Goal: Information Seeking & Learning: Learn about a topic

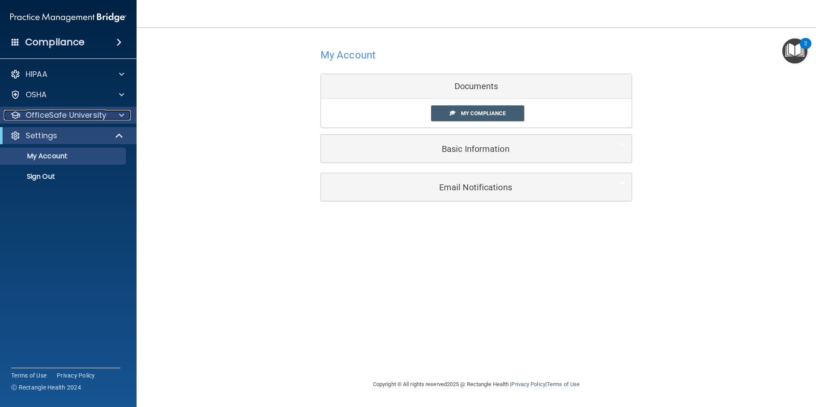
click at [81, 114] on p "OfficeSafe University" at bounding box center [66, 115] width 81 height 10
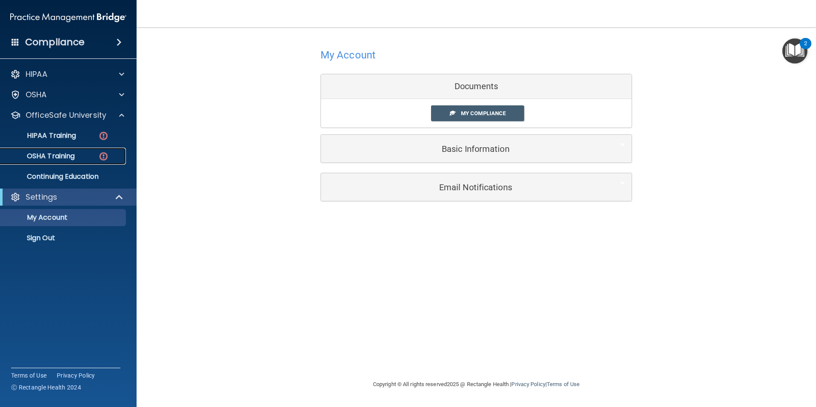
click at [64, 158] on p "OSHA Training" at bounding box center [40, 156] width 69 height 9
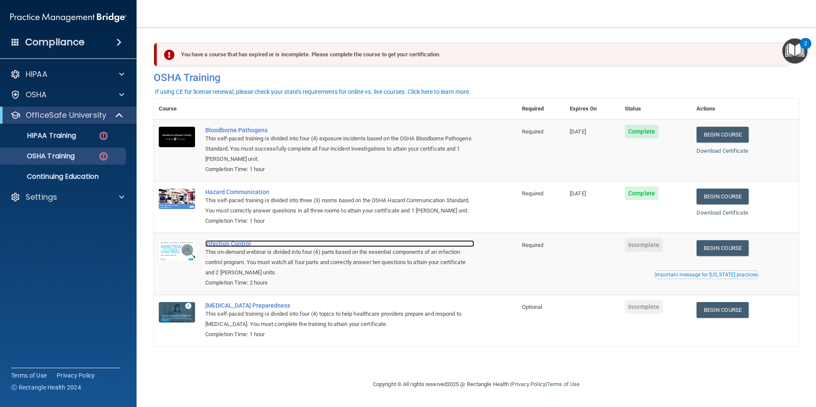
click at [211, 247] on div "Infection Control" at bounding box center [339, 243] width 269 height 7
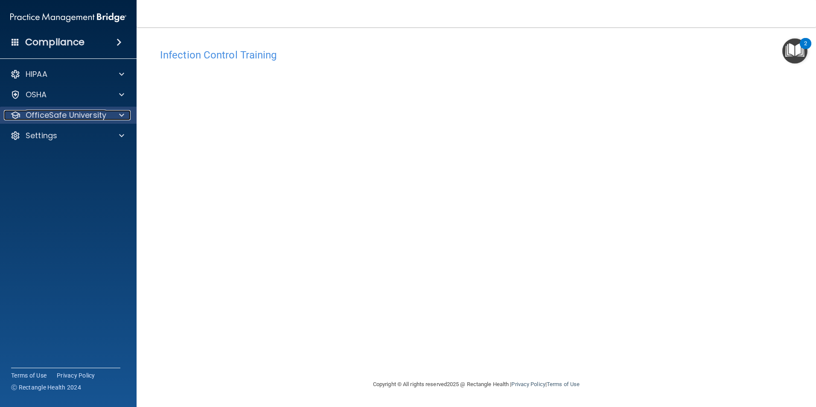
click at [72, 114] on p "OfficeSafe University" at bounding box center [66, 115] width 81 height 10
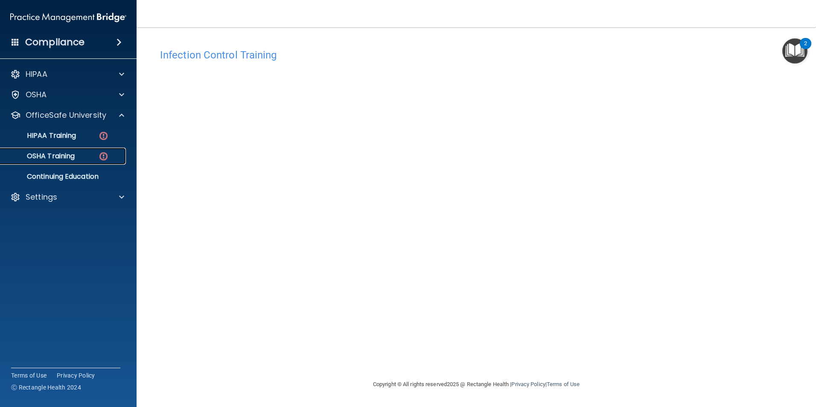
click at [63, 156] on p "OSHA Training" at bounding box center [40, 156] width 69 height 9
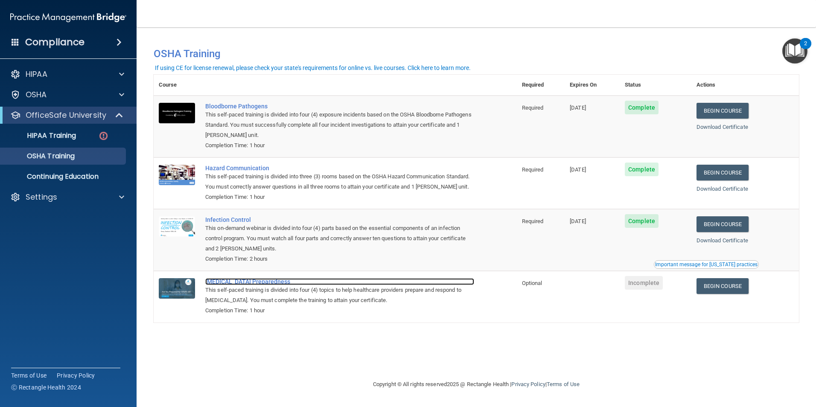
click at [253, 285] on div "COVID-19 Preparedness" at bounding box center [339, 281] width 269 height 7
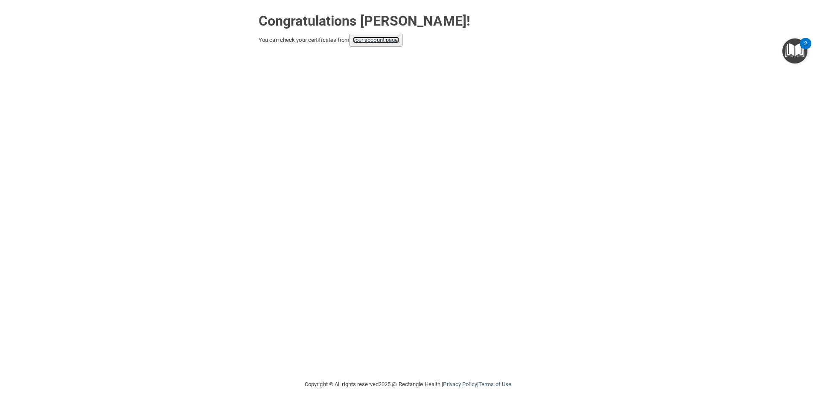
click at [375, 42] on link "your account page!" at bounding box center [376, 40] width 47 height 6
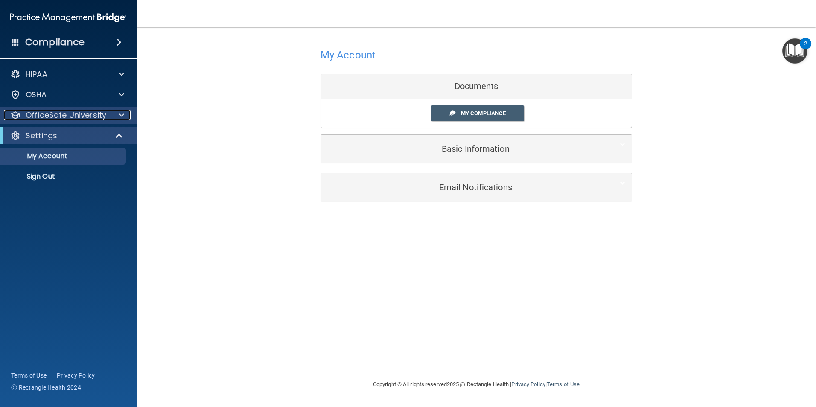
click at [54, 116] on p "OfficeSafe University" at bounding box center [66, 115] width 81 height 10
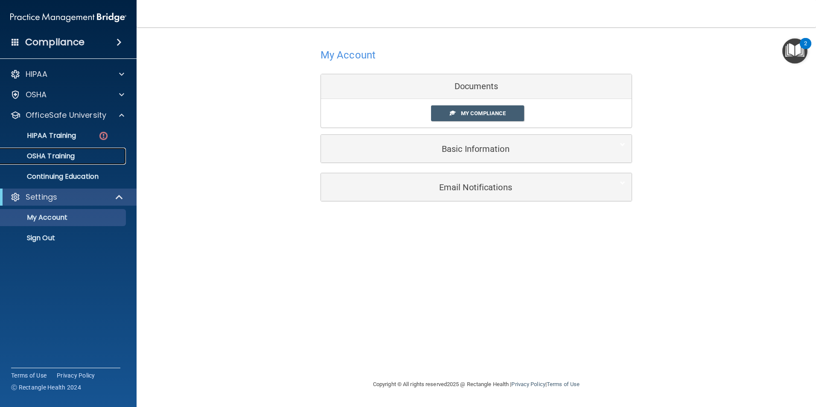
click at [61, 156] on p "OSHA Training" at bounding box center [40, 156] width 69 height 9
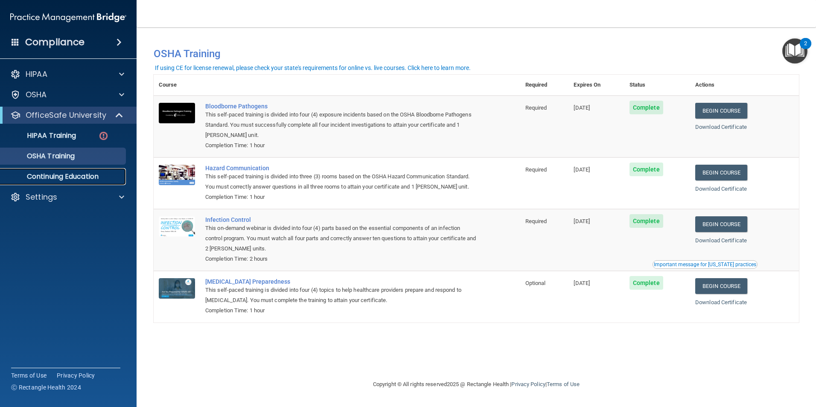
click at [70, 177] on p "Continuing Education" at bounding box center [64, 176] width 116 height 9
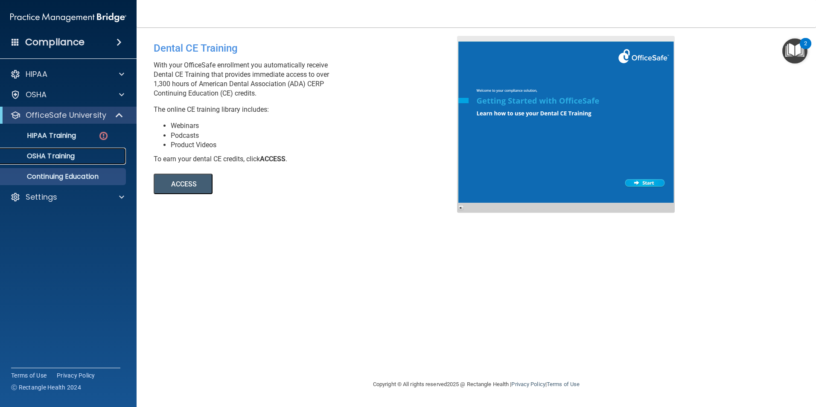
click at [64, 158] on p "OSHA Training" at bounding box center [40, 156] width 69 height 9
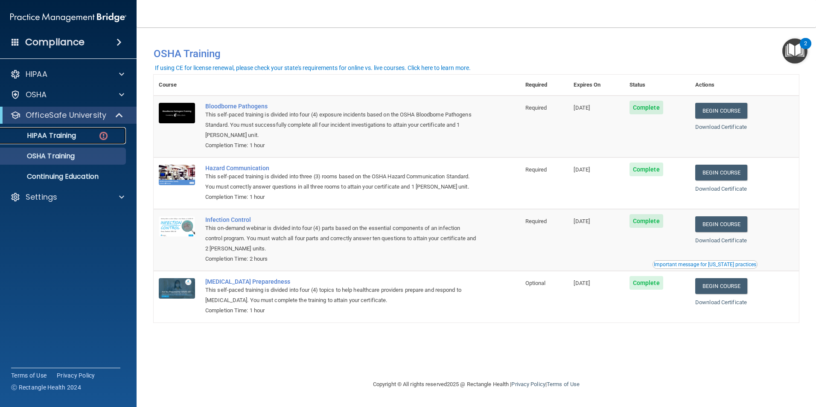
click at [66, 137] on p "HIPAA Training" at bounding box center [41, 135] width 70 height 9
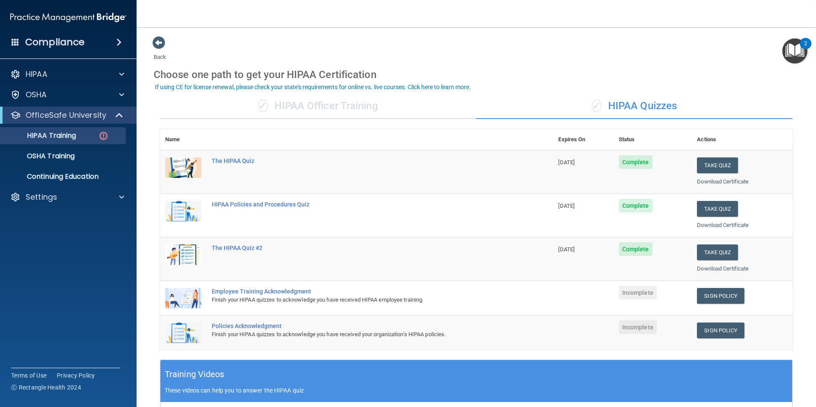
click at [293, 290] on div "Employee Training Acknowledgment" at bounding box center [361, 291] width 299 height 7
click at [197, 299] on img at bounding box center [183, 298] width 36 height 20
click at [215, 294] on div "Employee Training Acknowledgment" at bounding box center [361, 291] width 299 height 7
click at [248, 294] on div "Employee Training Acknowledgment" at bounding box center [361, 291] width 299 height 7
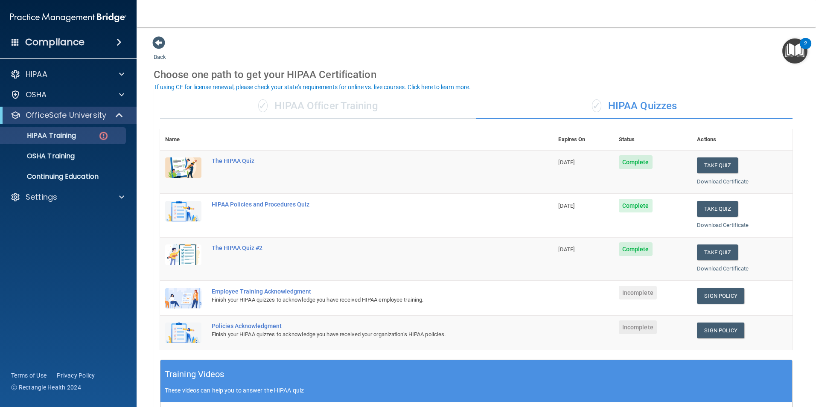
drag, startPoint x: 628, startPoint y: 288, endPoint x: 640, endPoint y: 291, distance: 12.0
click at [629, 288] on span "Incomplete" at bounding box center [638, 293] width 38 height 14
click at [725, 297] on link "Sign Policy" at bounding box center [720, 296] width 47 height 16
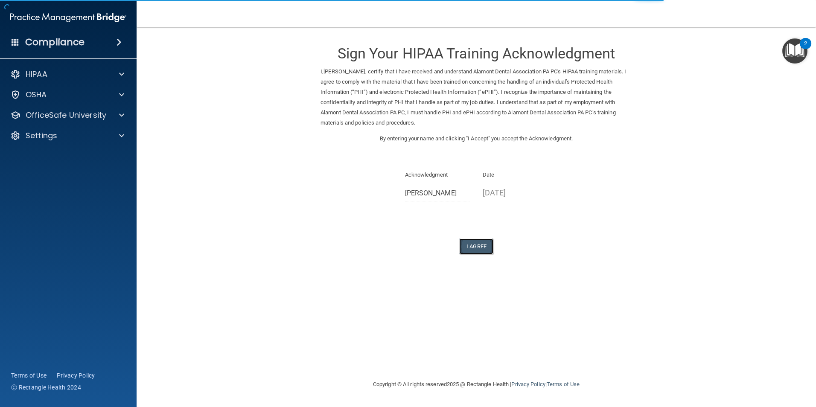
click at [482, 244] on button "I Agree" at bounding box center [476, 247] width 34 height 16
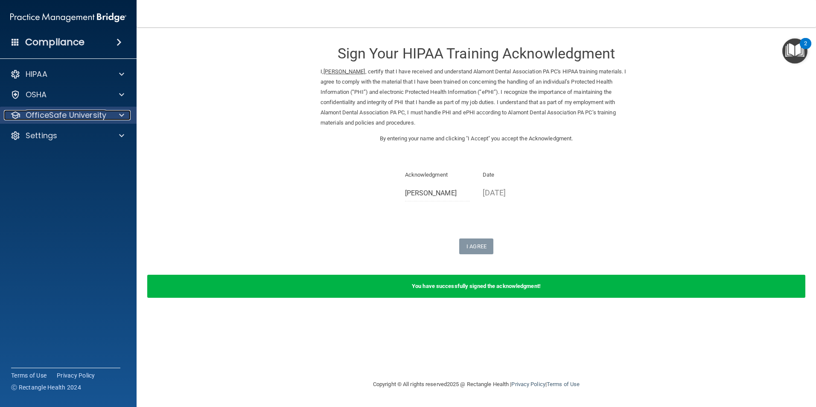
click at [67, 117] on p "OfficeSafe University" at bounding box center [66, 115] width 81 height 10
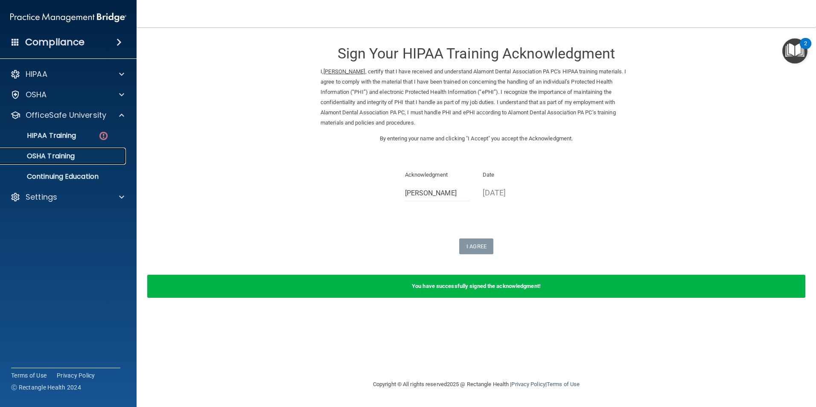
click at [55, 158] on p "OSHA Training" at bounding box center [40, 156] width 69 height 9
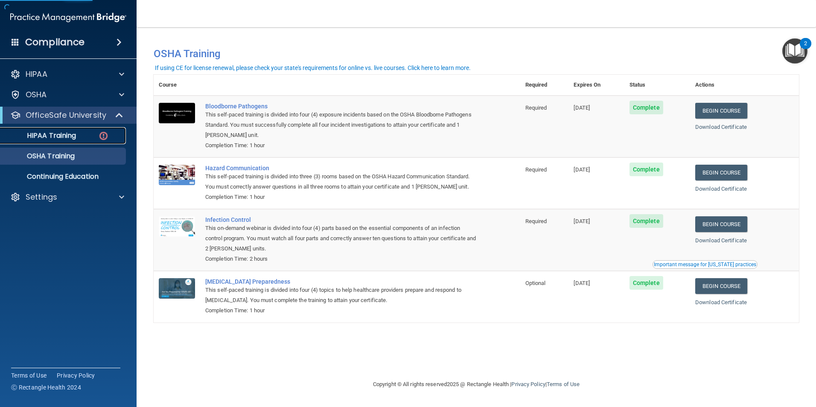
click at [61, 137] on p "HIPAA Training" at bounding box center [41, 135] width 70 height 9
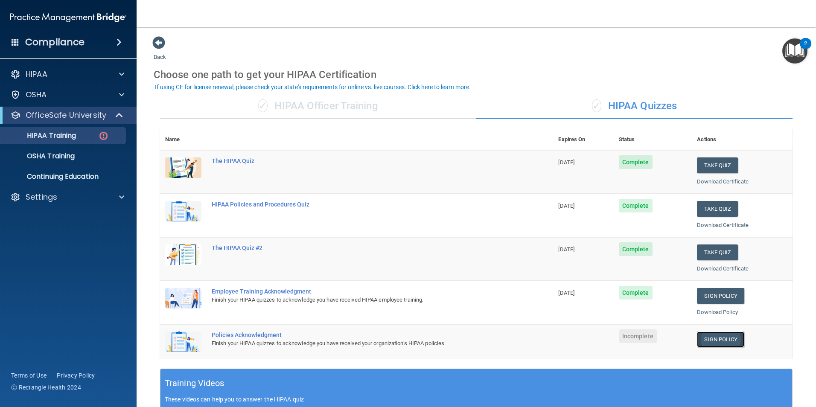
click at [719, 342] on link "Sign Policy" at bounding box center [720, 340] width 47 height 16
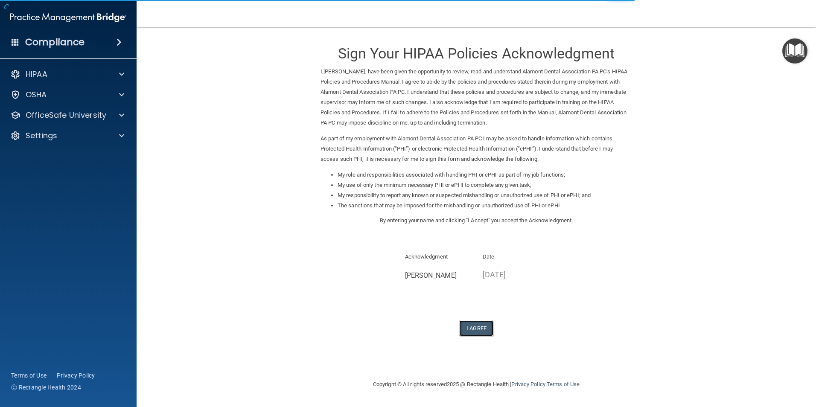
click at [470, 329] on button "I Agree" at bounding box center [476, 328] width 34 height 16
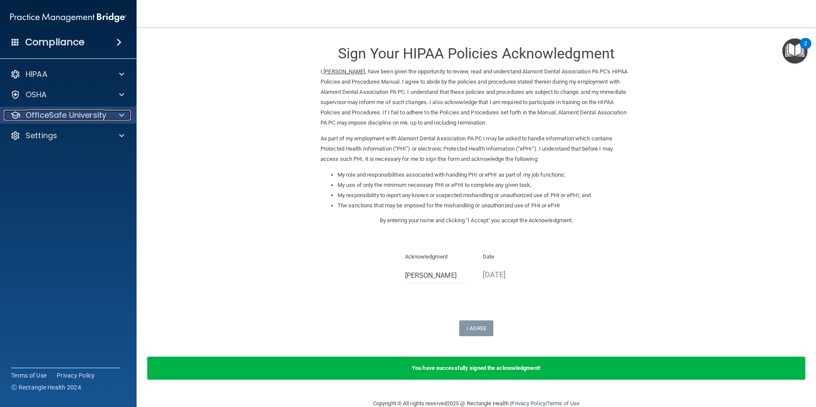
click at [83, 117] on p "OfficeSafe University" at bounding box center [66, 115] width 81 height 10
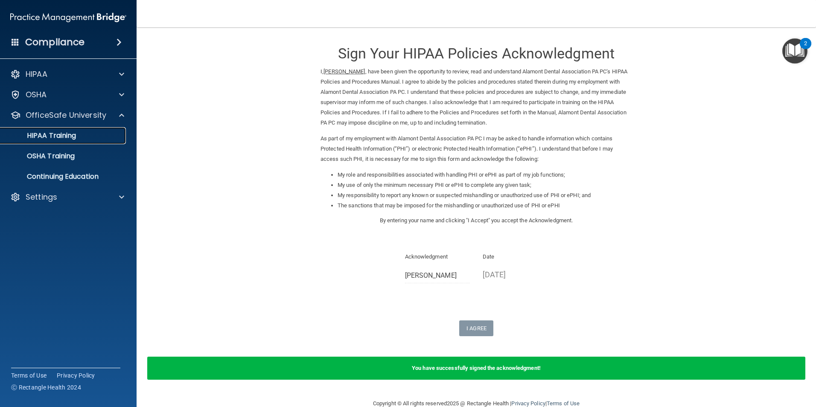
click at [73, 138] on p "HIPAA Training" at bounding box center [41, 135] width 70 height 9
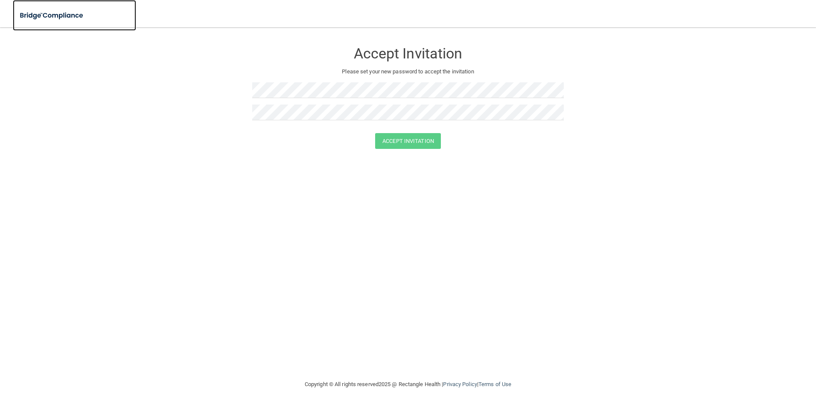
click at [68, 20] on img at bounding box center [52, 15] width 79 height 17
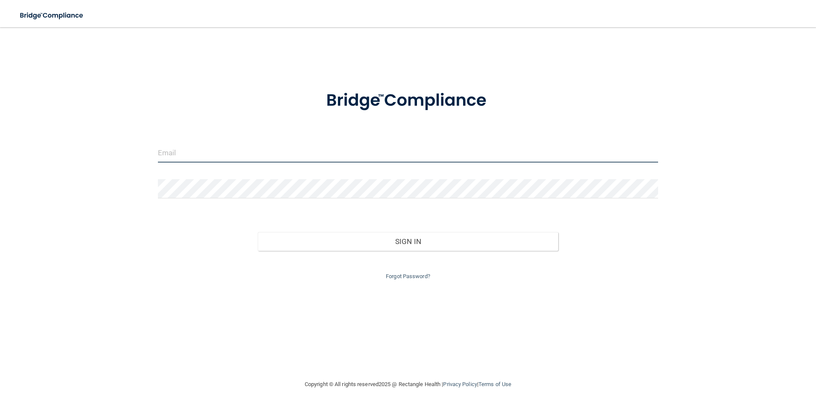
type input "[EMAIL_ADDRESS][DOMAIN_NAME]"
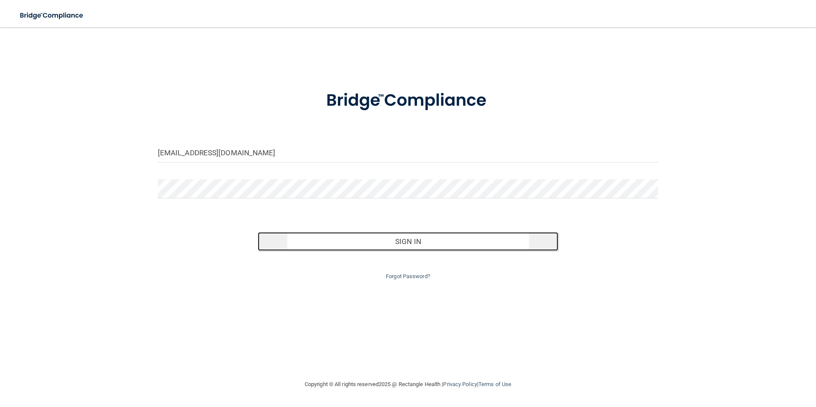
click at [416, 239] on button "Sign In" at bounding box center [408, 241] width 300 height 19
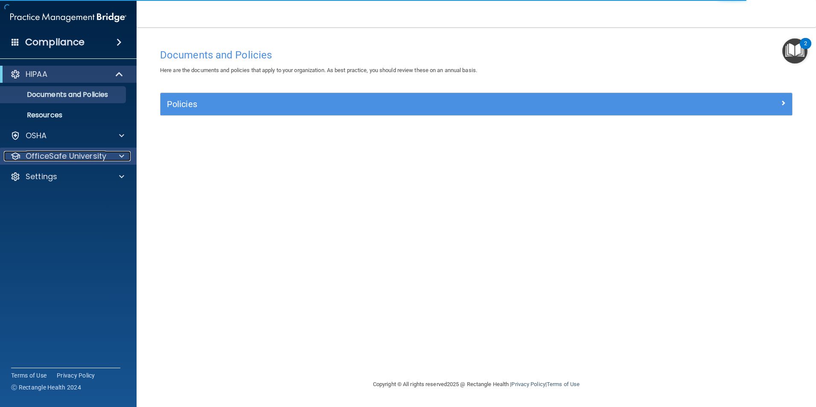
click at [68, 156] on p "OfficeSafe University" at bounding box center [66, 156] width 81 height 10
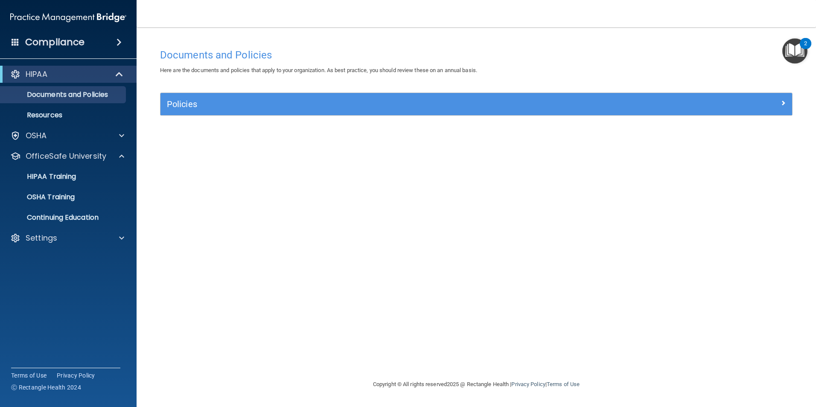
click at [120, 41] on span at bounding box center [118, 42] width 5 height 10
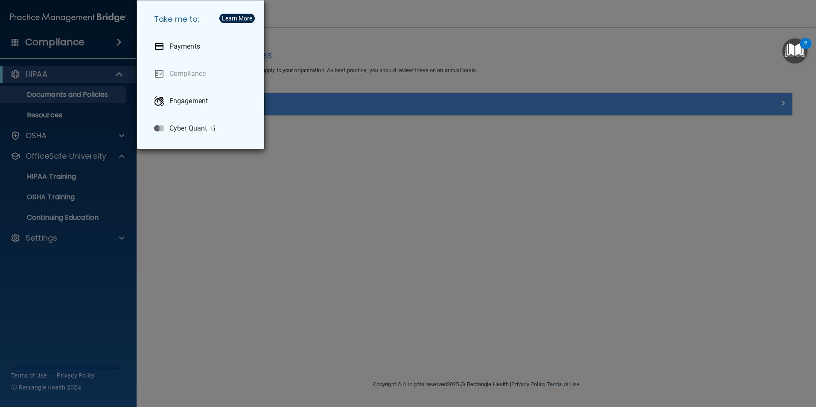
click at [113, 268] on div "Take me to: Payments Compliance Engagement Cyber Quant" at bounding box center [408, 203] width 816 height 407
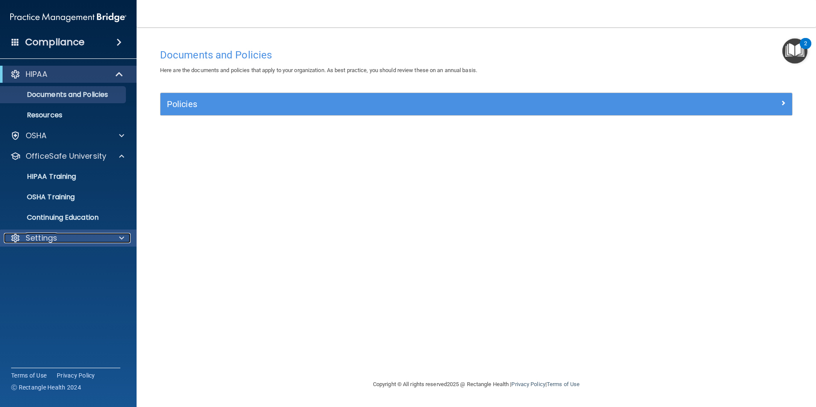
click at [46, 235] on p "Settings" at bounding box center [42, 238] width 32 height 10
click at [52, 261] on p "My Account" at bounding box center [64, 258] width 116 height 9
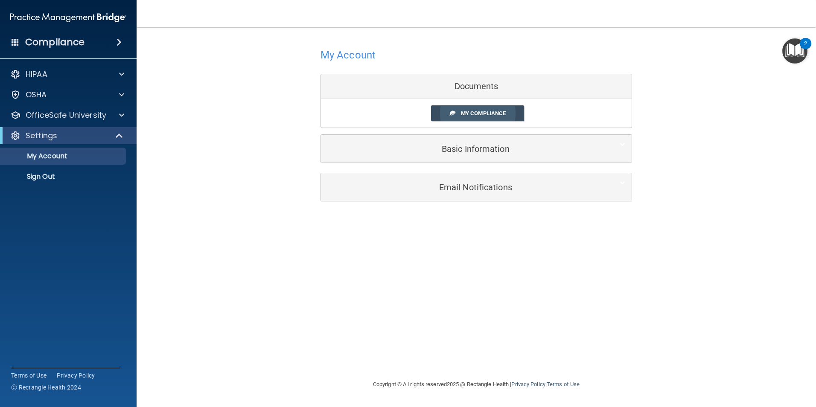
click at [478, 114] on span "My Compliance" at bounding box center [483, 113] width 45 height 6
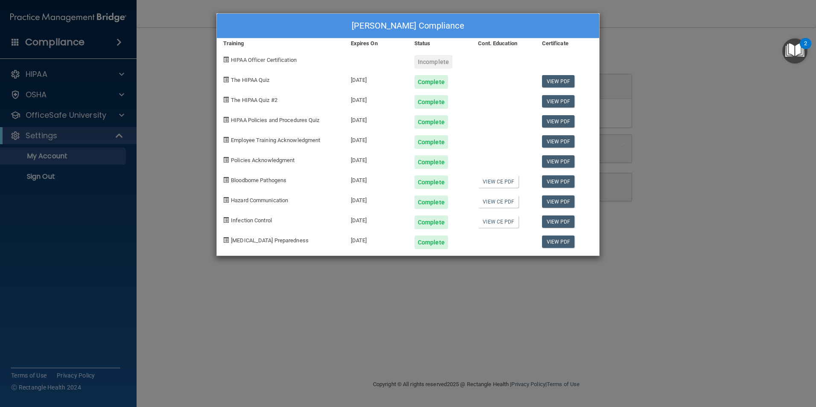
click at [236, 61] on span "HIPAA Officer Certification" at bounding box center [264, 60] width 66 height 6
click at [438, 67] on div "Incomplete" at bounding box center [433, 62] width 38 height 14
click at [444, 62] on div "Incomplete" at bounding box center [433, 62] width 38 height 14
click at [260, 59] on span "HIPAA Officer Certification" at bounding box center [264, 60] width 66 height 6
click at [226, 61] on span at bounding box center [226, 60] width 6 height 6
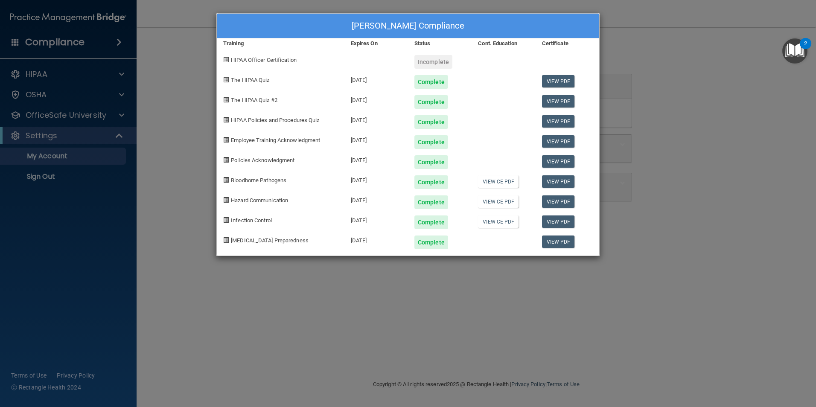
click at [673, 163] on div "Yenny Garcie's Compliance Training Expires On Status Cont. Education Certificat…" at bounding box center [408, 203] width 816 height 407
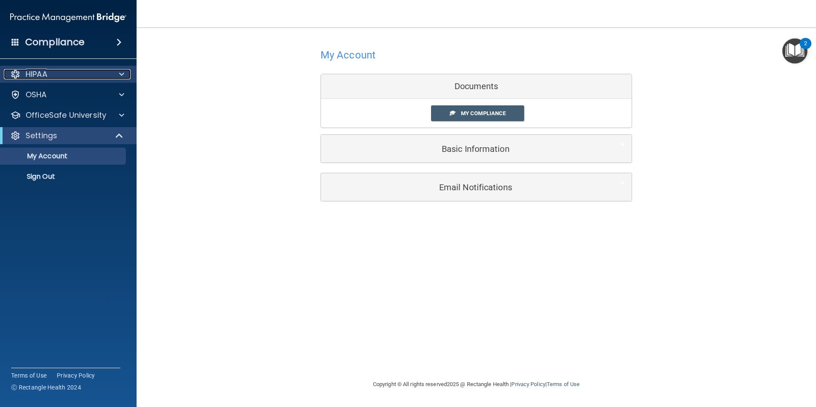
click at [38, 72] on p "HIPAA" at bounding box center [37, 74] width 22 height 10
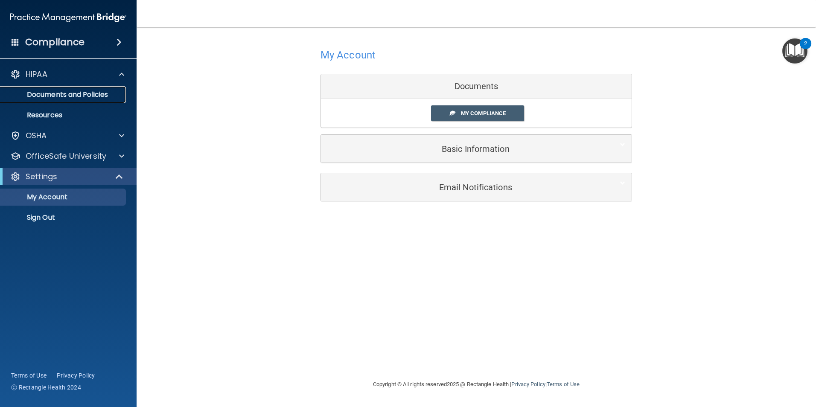
click at [76, 96] on p "Documents and Policies" at bounding box center [64, 94] width 116 height 9
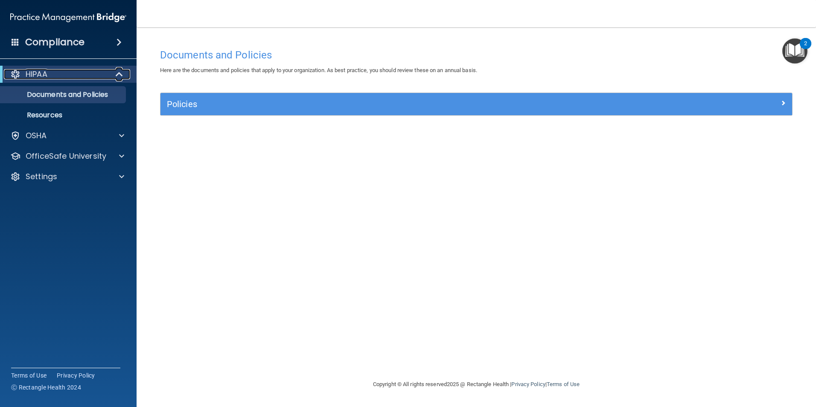
click at [38, 73] on p "HIPAA" at bounding box center [37, 74] width 22 height 10
click at [122, 73] on span at bounding box center [121, 74] width 5 height 10
click at [37, 75] on p "HIPAA" at bounding box center [37, 74] width 22 height 10
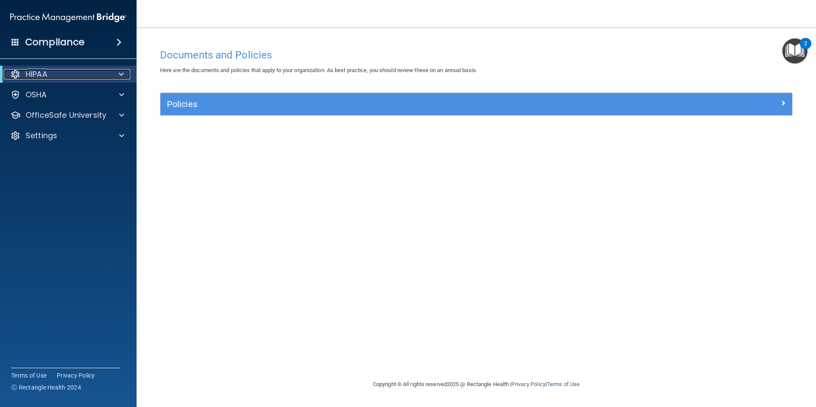
click at [121, 74] on span at bounding box center [121, 74] width 5 height 10
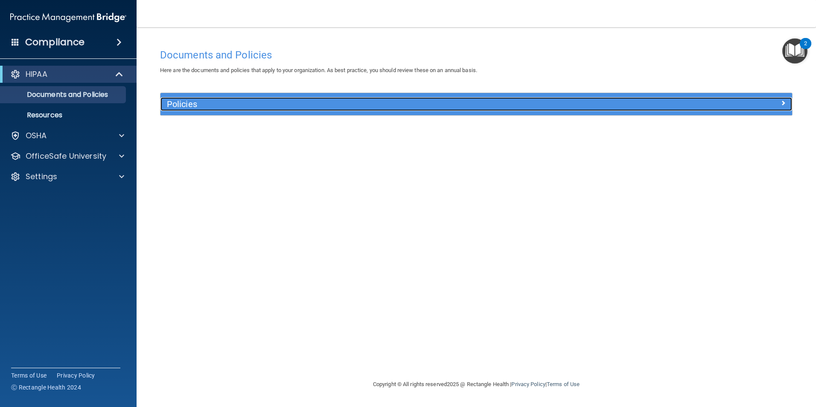
click at [188, 103] on h5 "Policies" at bounding box center [397, 103] width 461 height 9
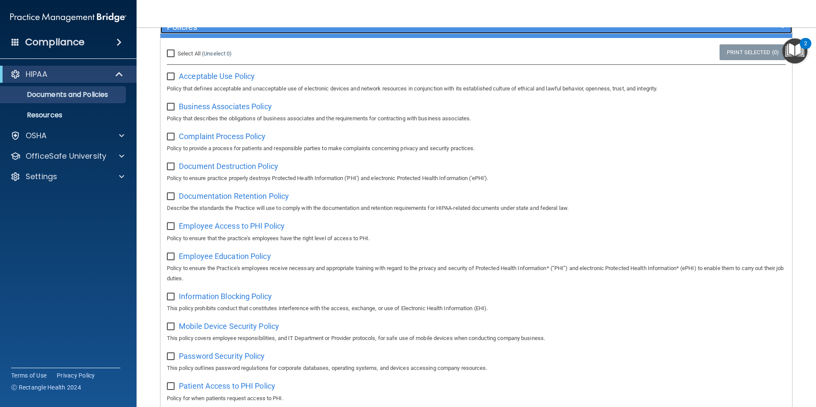
scroll to position [22, 0]
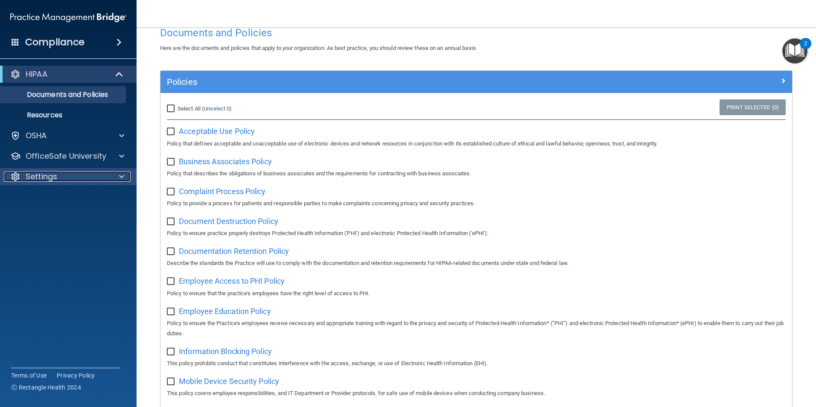
click at [38, 175] on p "Settings" at bounding box center [42, 177] width 32 height 10
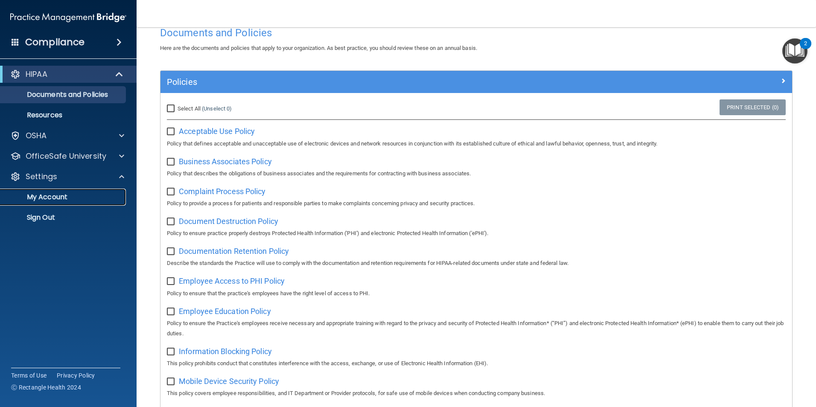
click at [53, 196] on p "My Account" at bounding box center [64, 197] width 116 height 9
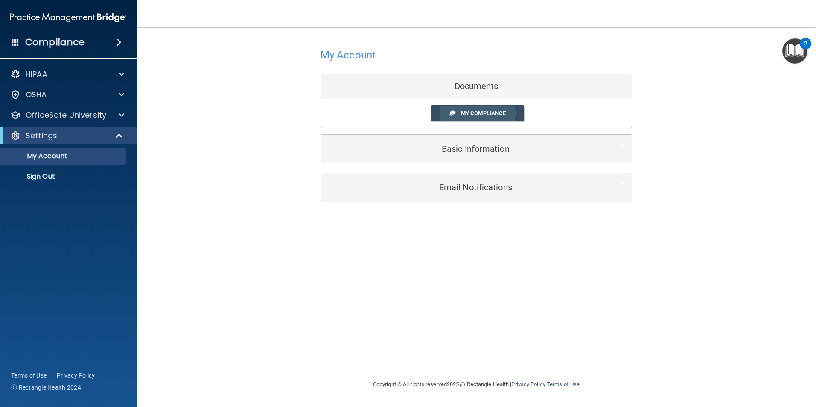
click at [484, 114] on span "My Compliance" at bounding box center [483, 113] width 45 height 6
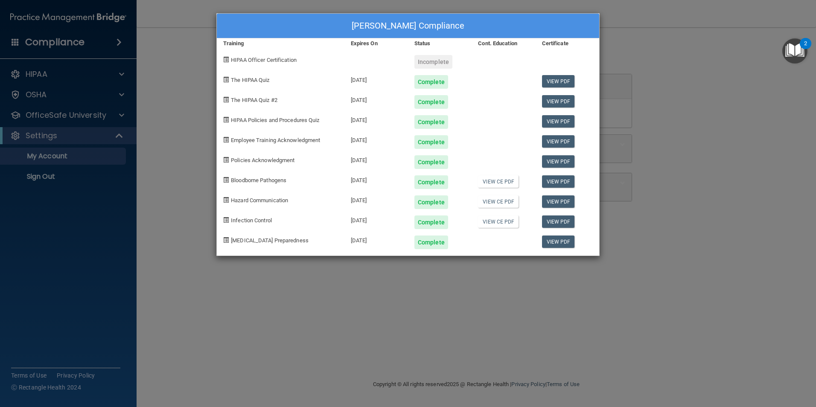
click at [531, 287] on div "Yenny Garcie's Compliance Training Expires On Status Cont. Education Certificat…" at bounding box center [408, 203] width 816 height 407
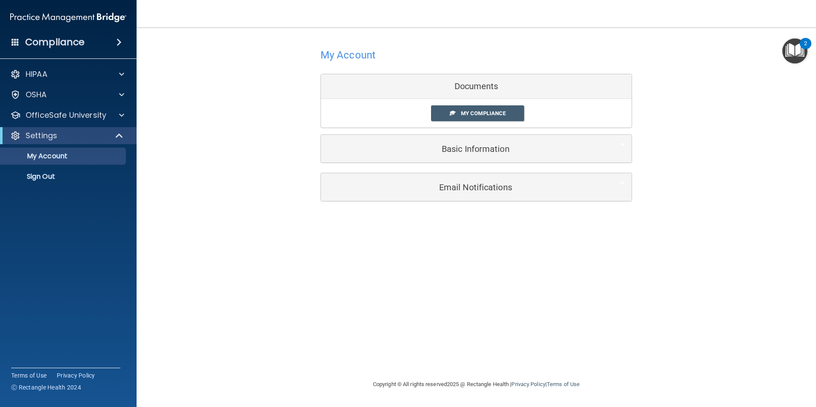
click at [470, 87] on div "Documents" at bounding box center [476, 86] width 311 height 25
click at [123, 115] on span at bounding box center [121, 115] width 5 height 10
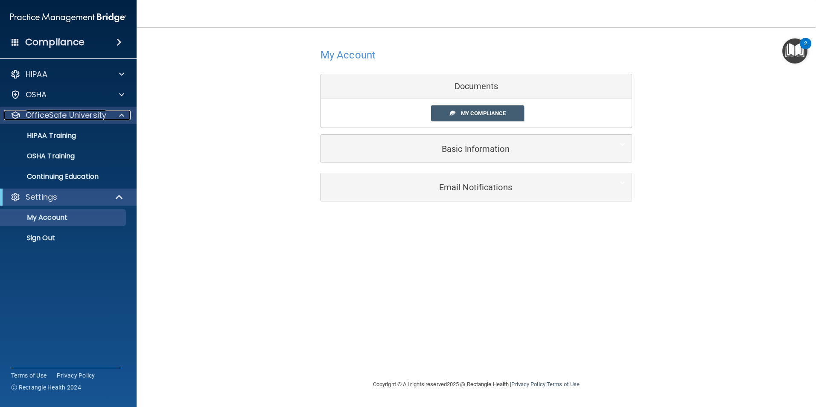
click at [18, 117] on div at bounding box center [15, 115] width 10 height 10
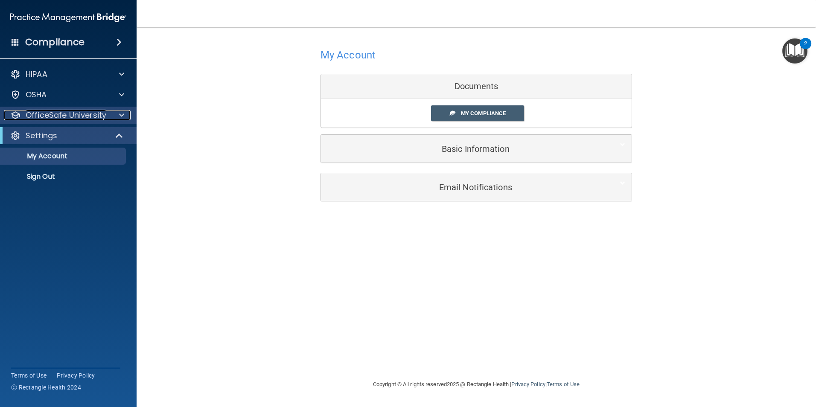
click at [18, 117] on div at bounding box center [15, 115] width 10 height 10
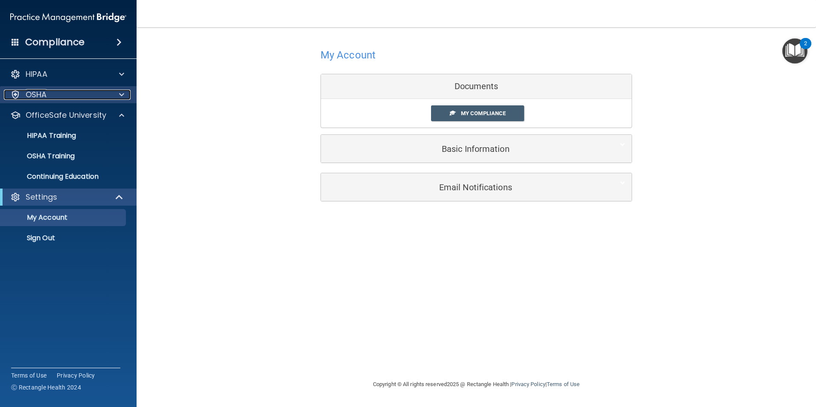
click at [21, 98] on div "OSHA" at bounding box center [57, 95] width 106 height 10
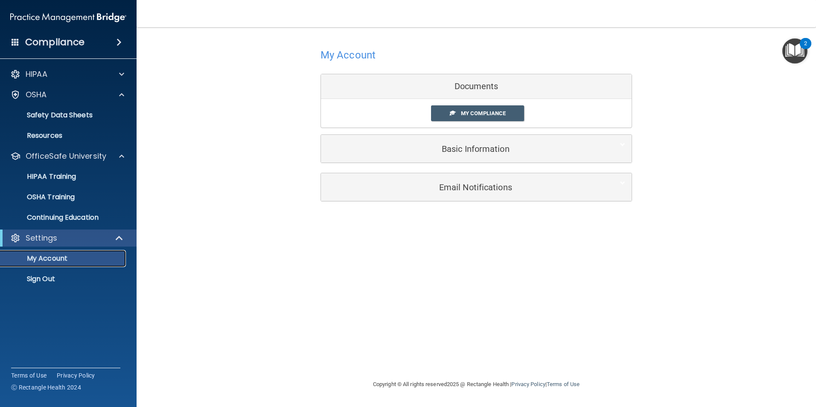
click at [50, 260] on p "My Account" at bounding box center [64, 258] width 116 height 9
click at [499, 114] on span "My Compliance" at bounding box center [483, 113] width 45 height 6
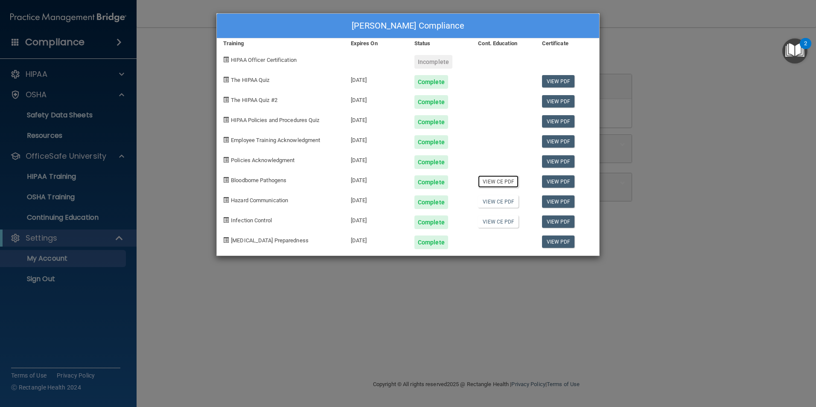
click at [501, 182] on link "View CE PDF" at bounding box center [498, 181] width 41 height 12
click at [504, 202] on link "View CE PDF" at bounding box center [498, 201] width 41 height 12
click at [488, 223] on link "View CE PDF" at bounding box center [498, 221] width 41 height 12
click at [651, 214] on div "Yenny Garcie's Compliance Training Expires On Status Cont. Education Certificat…" at bounding box center [408, 203] width 816 height 407
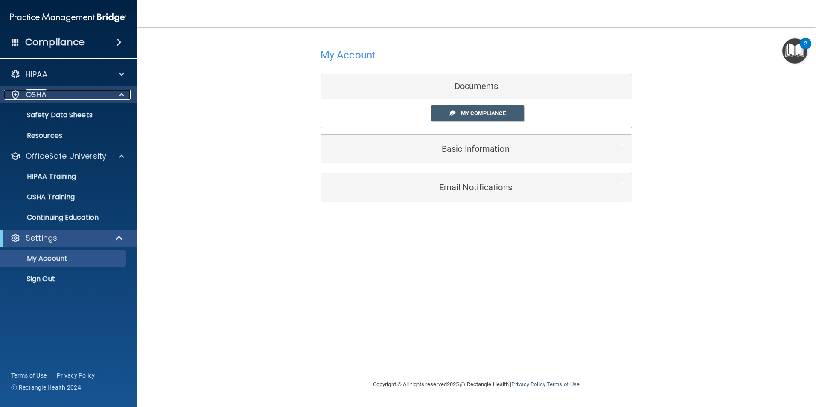
click at [25, 96] on div "OSHA" at bounding box center [57, 95] width 106 height 10
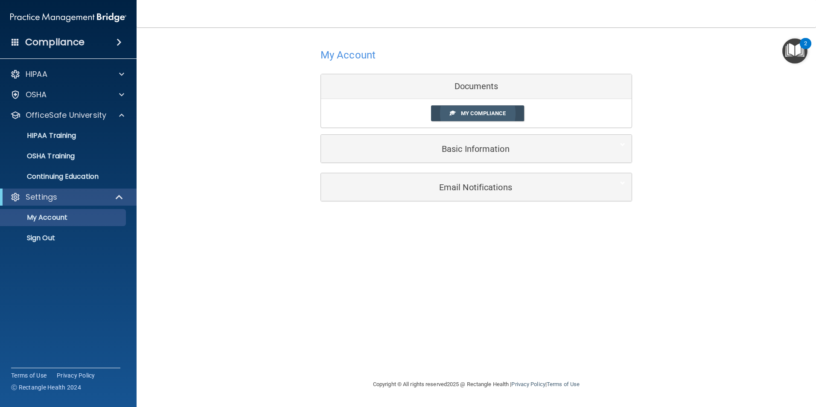
click at [488, 115] on span "My Compliance" at bounding box center [483, 113] width 45 height 6
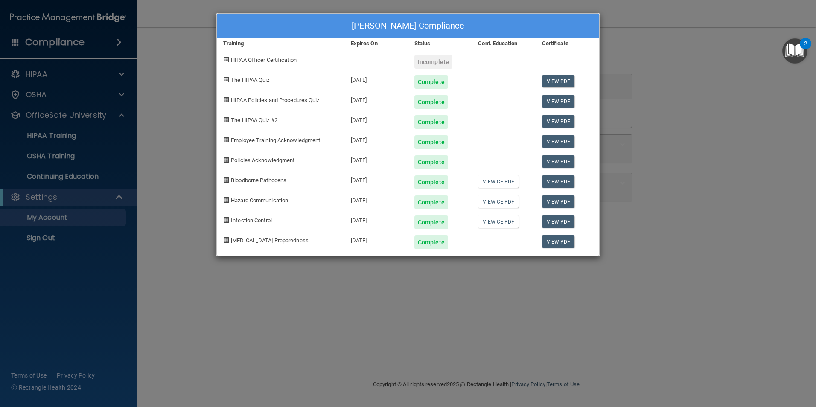
click at [226, 61] on span at bounding box center [226, 60] width 6 height 6
click at [481, 293] on div "Yenny Garcie's Compliance Training Expires On Status Cont. Education Certificat…" at bounding box center [408, 203] width 816 height 407
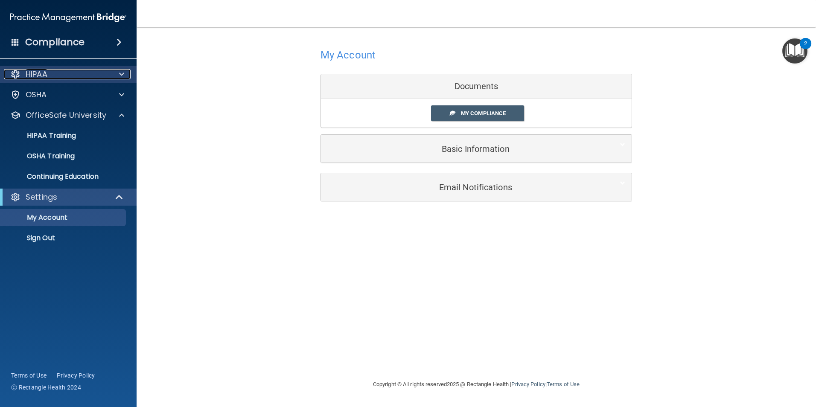
click at [41, 72] on p "HIPAA" at bounding box center [37, 74] width 22 height 10
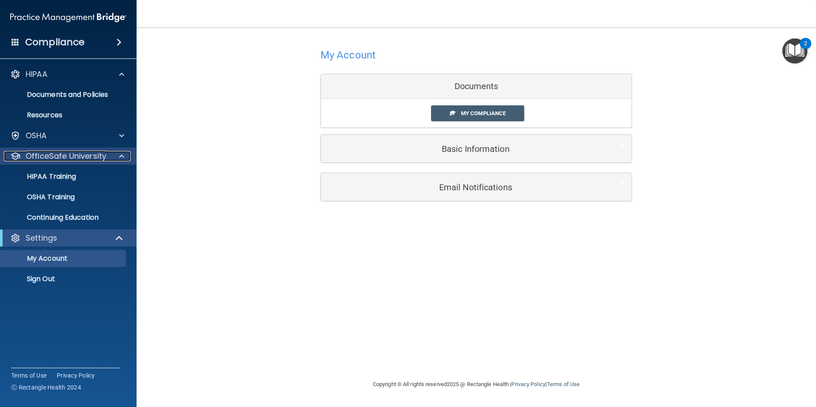
click at [55, 159] on p "OfficeSafe University" at bounding box center [66, 156] width 81 height 10
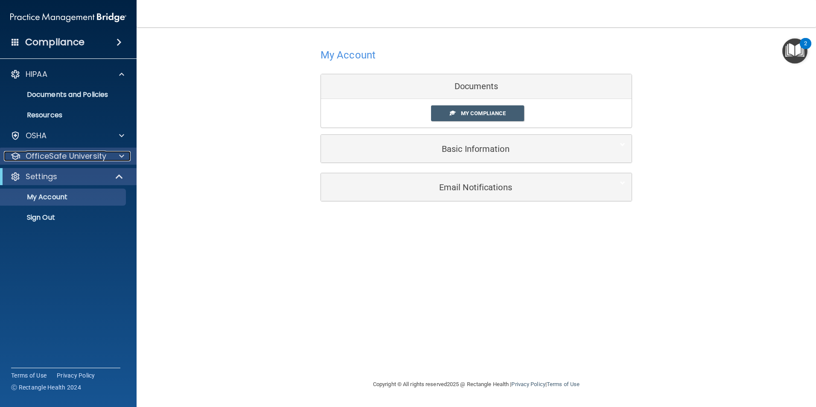
click at [56, 159] on p "OfficeSafe University" at bounding box center [66, 156] width 81 height 10
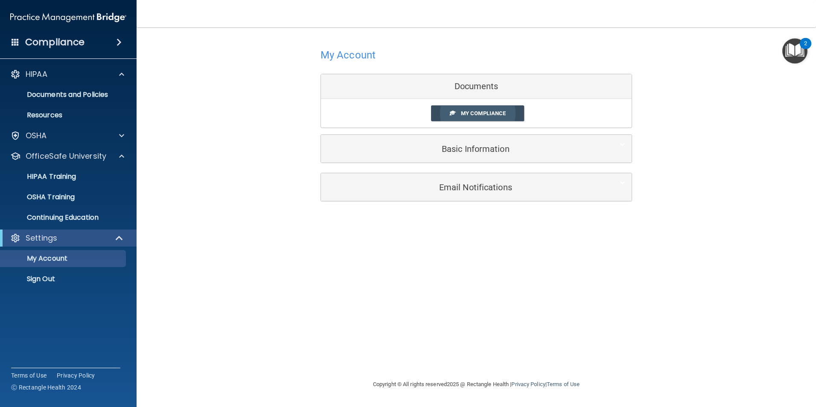
click at [475, 113] on span "My Compliance" at bounding box center [483, 113] width 45 height 6
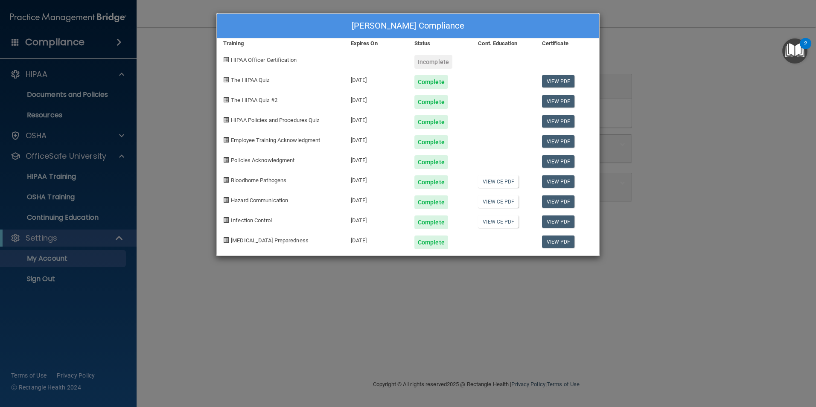
drag, startPoint x: 170, startPoint y: 312, endPoint x: 177, endPoint y: 312, distance: 6.8
click at [175, 313] on div "Yenny Garcie's Compliance Training Expires On Status Cont. Education Certificat…" at bounding box center [408, 203] width 816 height 407
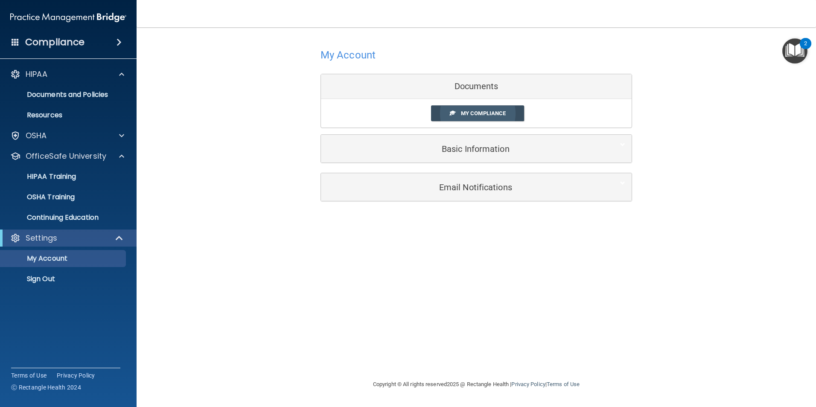
click at [499, 114] on span "My Compliance" at bounding box center [483, 113] width 45 height 6
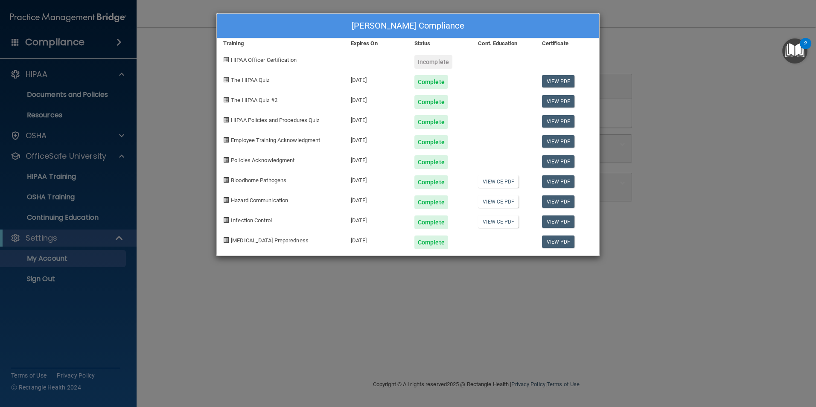
click at [709, 98] on div "Yenny Garcie's Compliance Training Expires On Status Cont. Education Certificat…" at bounding box center [408, 203] width 816 height 407
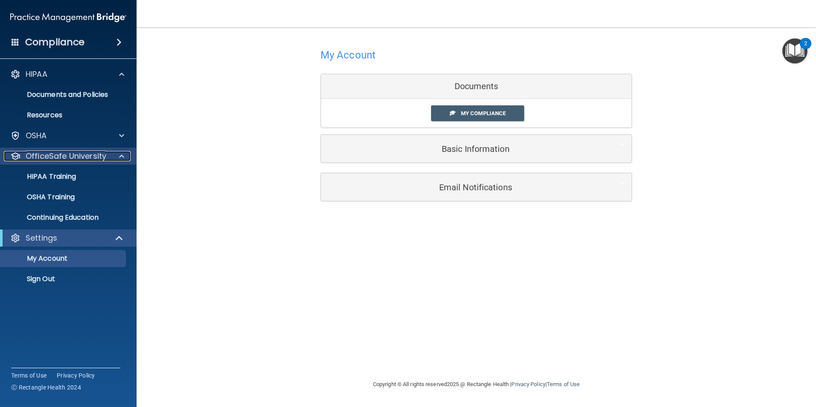
click at [50, 157] on p "OfficeSafe University" at bounding box center [66, 156] width 81 height 10
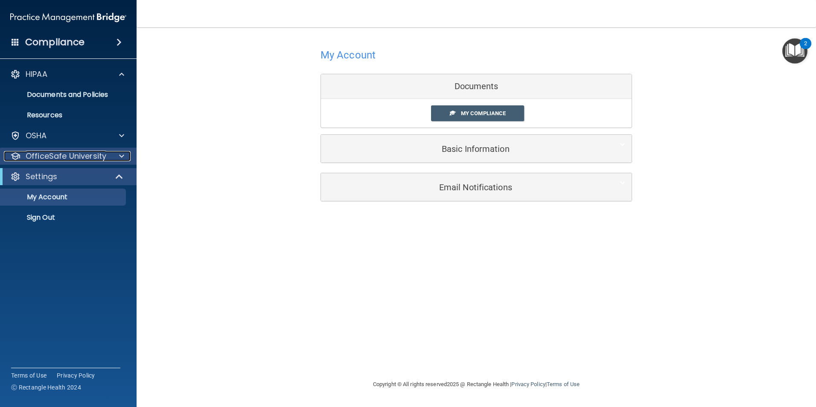
click at [50, 157] on p "OfficeSafe University" at bounding box center [66, 156] width 81 height 10
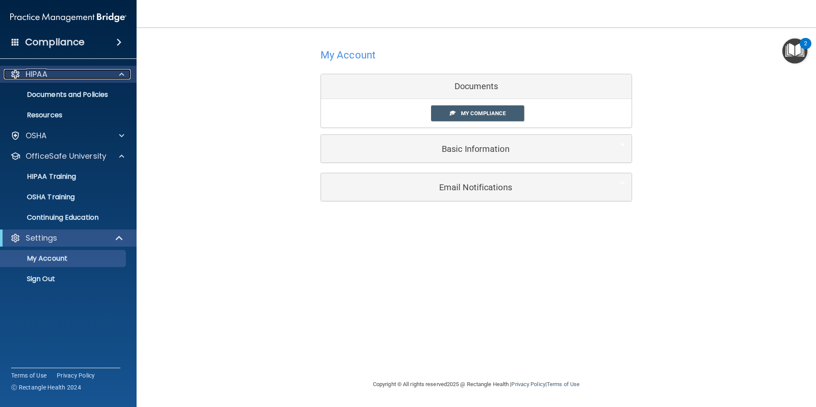
click at [35, 76] on p "HIPAA" at bounding box center [37, 74] width 22 height 10
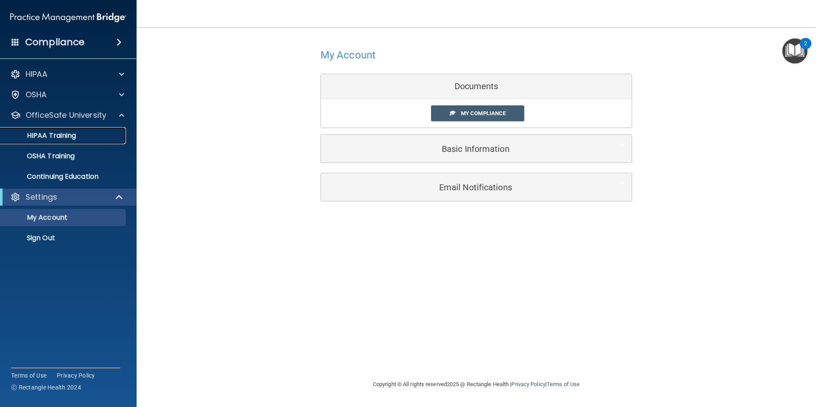
click at [48, 135] on p "HIPAA Training" at bounding box center [41, 135] width 70 height 9
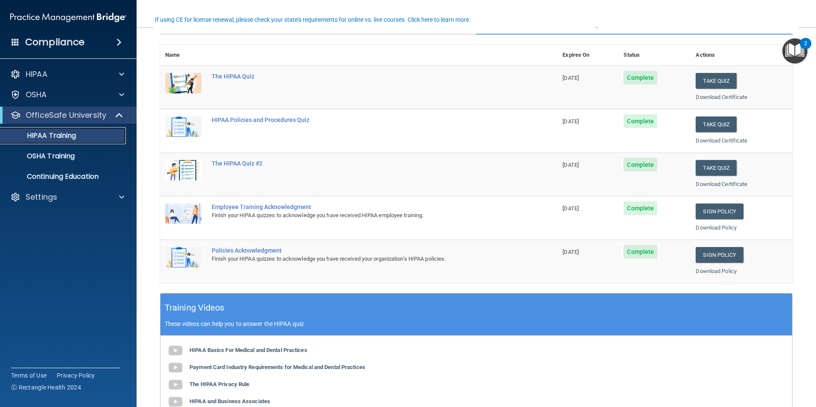
scroll to position [85, 0]
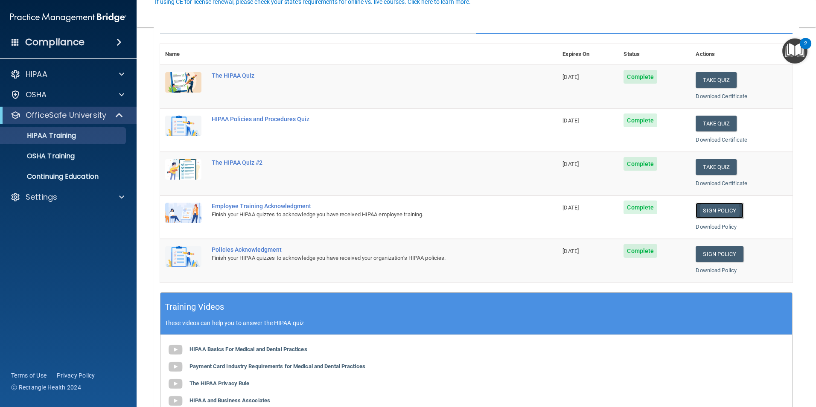
click at [716, 210] on link "Sign Policy" at bounding box center [719, 211] width 47 height 16
click at [708, 256] on link "Sign Policy" at bounding box center [719, 254] width 47 height 16
click at [61, 119] on p "OfficeSafe University" at bounding box center [66, 115] width 81 height 10
click at [44, 138] on p "Settings" at bounding box center [42, 136] width 32 height 10
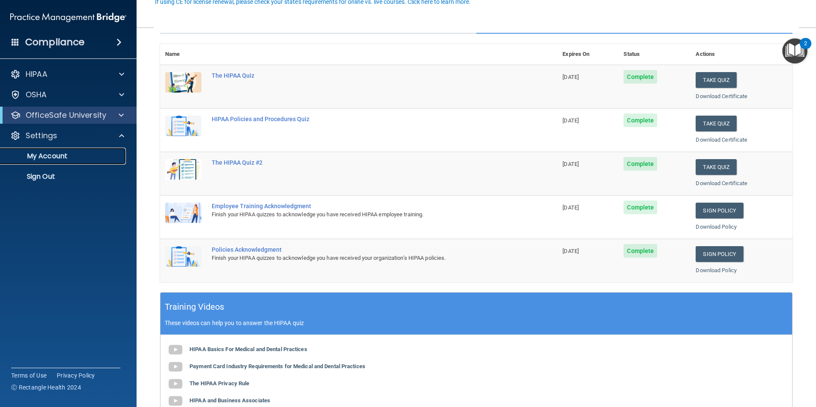
click at [44, 158] on p "My Account" at bounding box center [64, 156] width 116 height 9
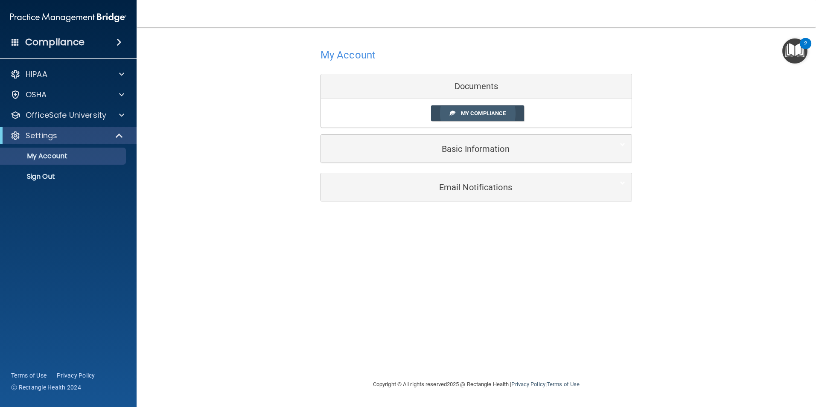
click at [466, 117] on link "My Compliance" at bounding box center [477, 113] width 93 height 16
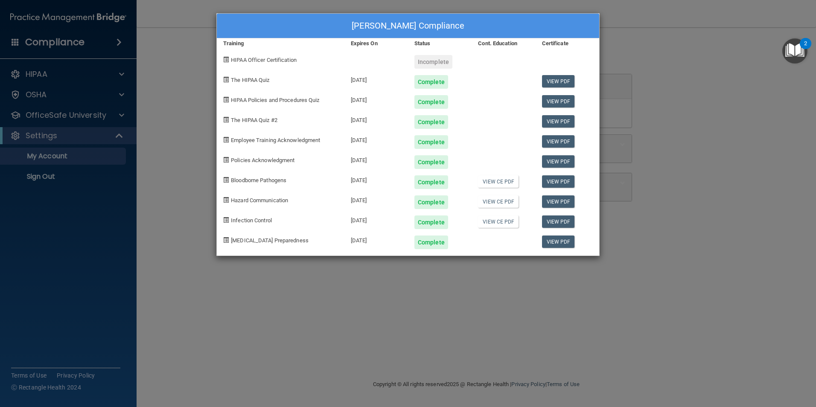
click at [676, 213] on div "Yenny Garcie's Compliance Training Expires On Status Cont. Education Certificat…" at bounding box center [408, 203] width 816 height 407
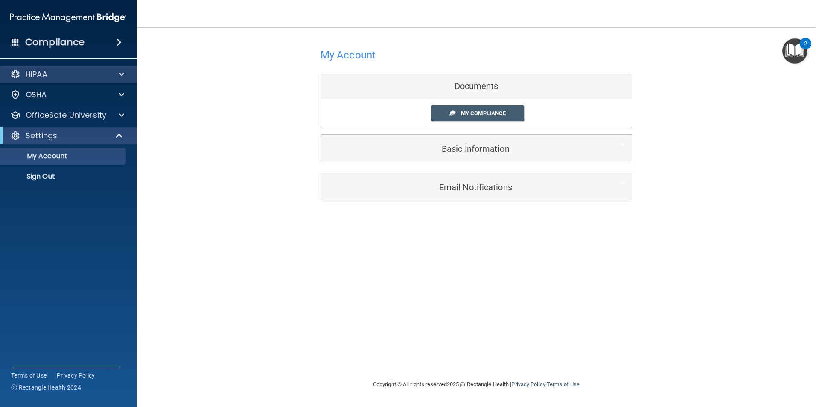
click at [44, 80] on div "HIPAA" at bounding box center [68, 74] width 137 height 17
click at [43, 77] on p "HIPAA" at bounding box center [37, 74] width 22 height 10
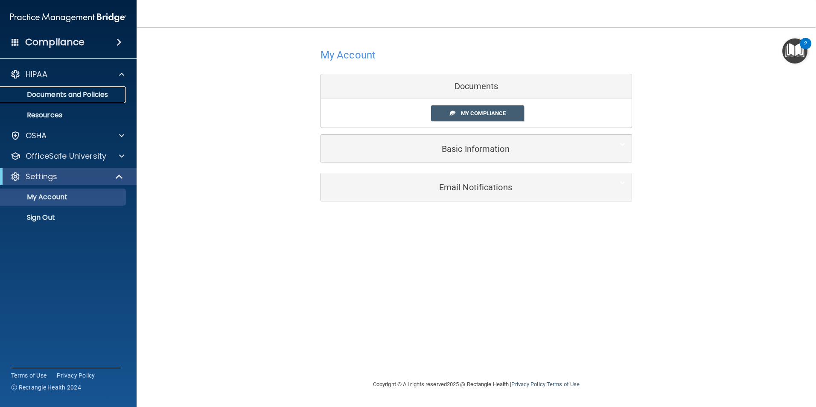
click at [79, 98] on p "Documents and Policies" at bounding box center [64, 94] width 116 height 9
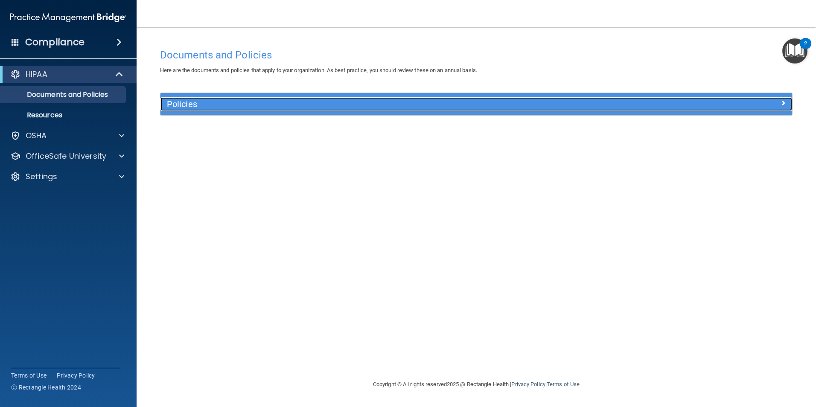
click at [782, 103] on span at bounding box center [782, 103] width 5 height 10
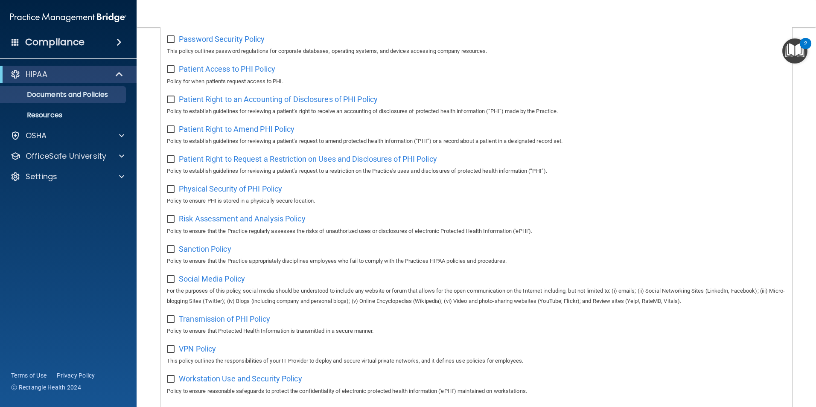
scroll to position [449, 0]
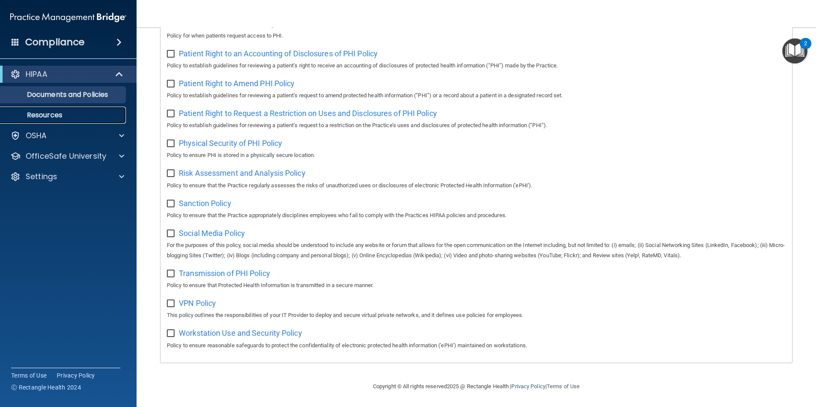
click at [38, 115] on p "Resources" at bounding box center [64, 115] width 116 height 9
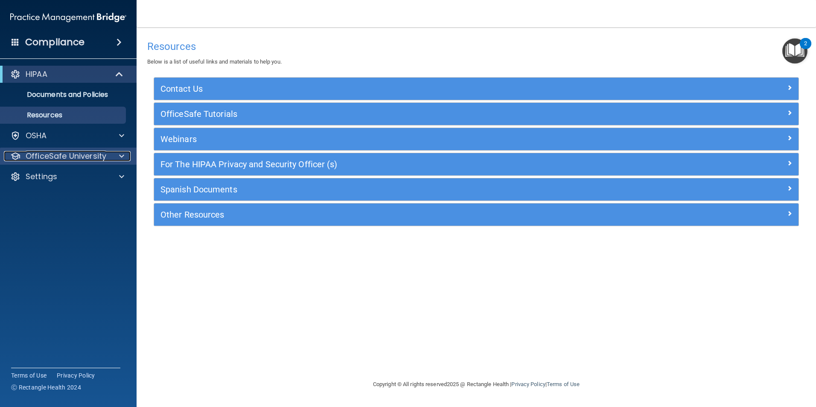
click at [40, 156] on p "OfficeSafe University" at bounding box center [66, 156] width 81 height 10
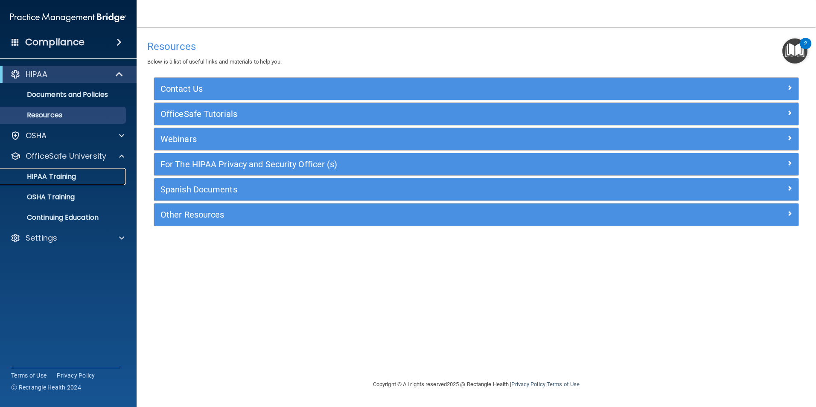
click at [56, 177] on p "HIPAA Training" at bounding box center [41, 176] width 70 height 9
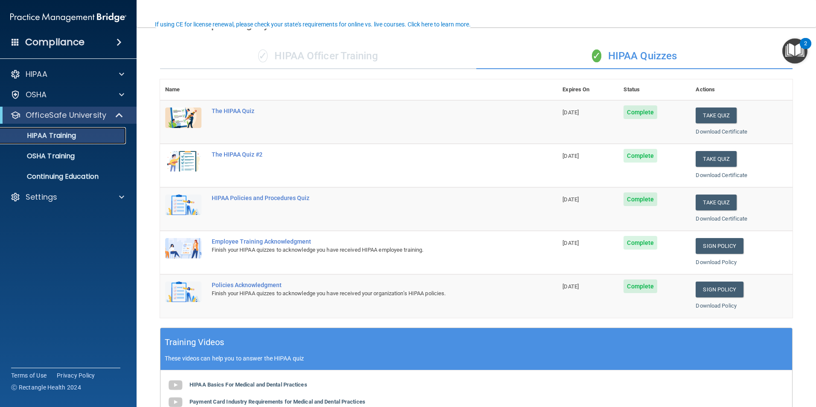
scroll to position [65, 0]
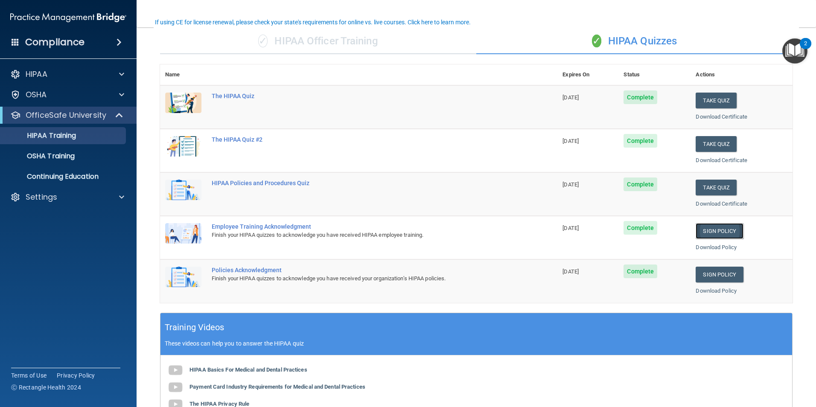
click at [721, 232] on link "Sign Policy" at bounding box center [719, 231] width 47 height 16
click at [709, 276] on link "Sign Policy" at bounding box center [719, 275] width 47 height 16
click at [36, 198] on p "Settings" at bounding box center [42, 197] width 32 height 10
click at [47, 218] on p "My Account" at bounding box center [64, 217] width 116 height 9
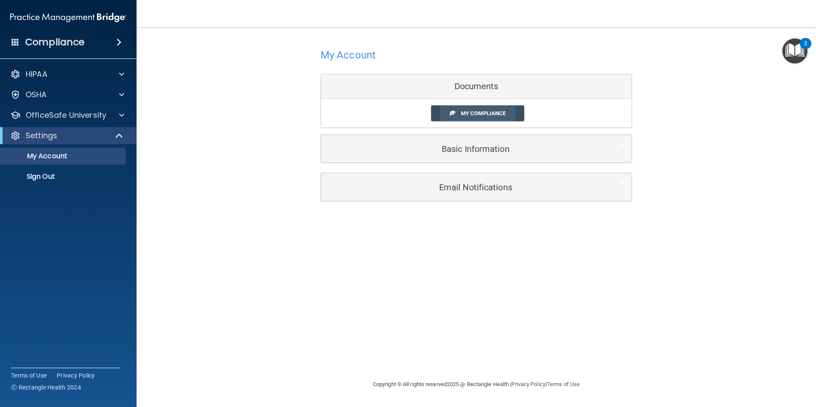
click at [464, 111] on span "My Compliance" at bounding box center [483, 113] width 45 height 6
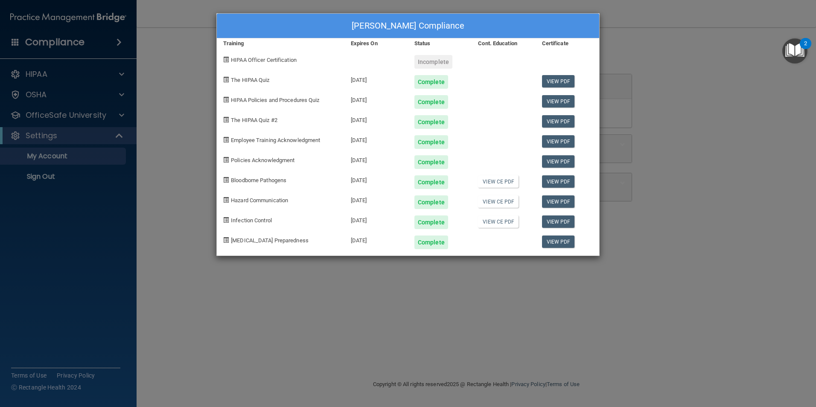
click at [225, 61] on span at bounding box center [226, 60] width 6 height 6
click at [226, 60] on span at bounding box center [226, 60] width 6 height 6
drag, startPoint x: 226, startPoint y: 60, endPoint x: 206, endPoint y: 136, distance: 78.7
click at [206, 136] on div "Yenny Garcie's Compliance Training Expires On Status Cont. Education Certificat…" at bounding box center [408, 203] width 816 height 407
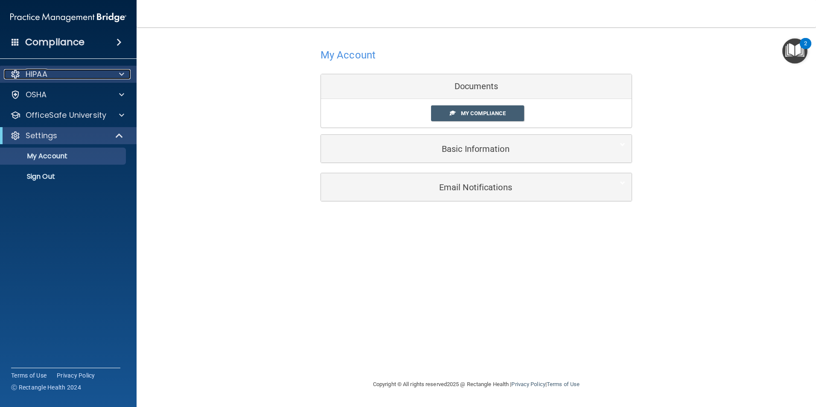
click at [17, 76] on div at bounding box center [15, 74] width 10 height 10
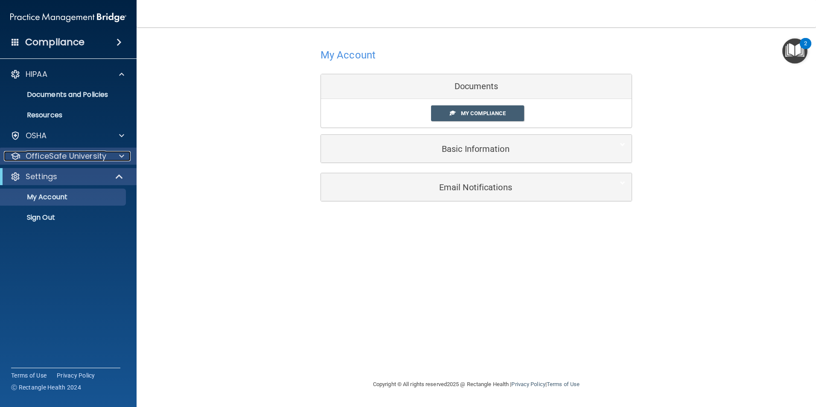
click at [54, 161] on p "OfficeSafe University" at bounding box center [66, 156] width 81 height 10
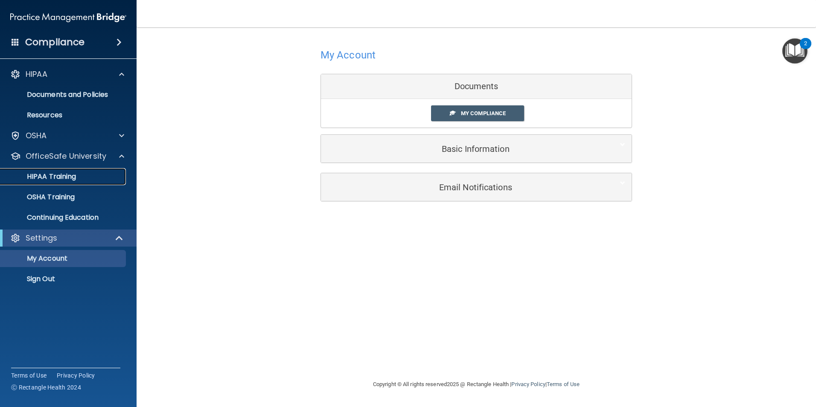
click at [64, 177] on p "HIPAA Training" at bounding box center [41, 176] width 70 height 9
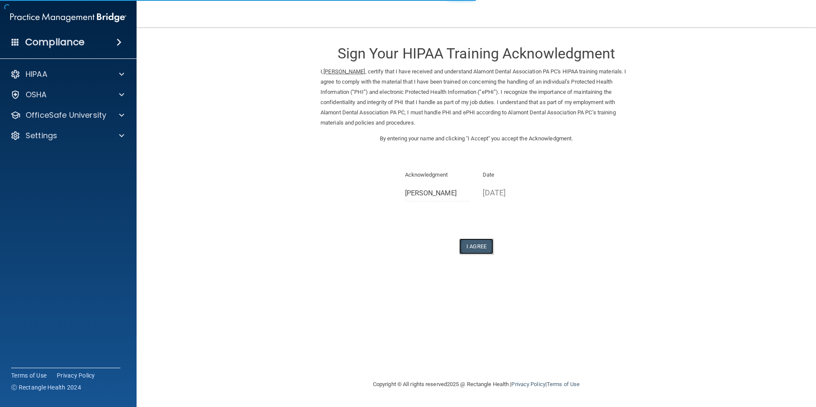
click at [472, 241] on button "I Agree" at bounding box center [476, 247] width 34 height 16
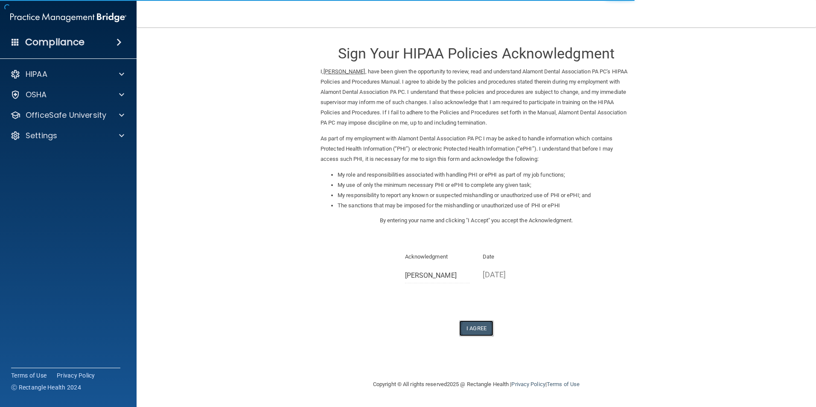
click at [478, 329] on button "I Agree" at bounding box center [476, 328] width 34 height 16
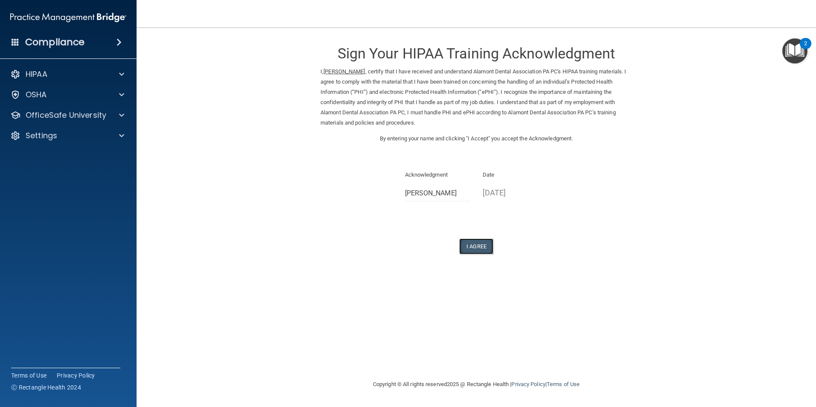
click at [480, 248] on button "I Agree" at bounding box center [476, 247] width 34 height 16
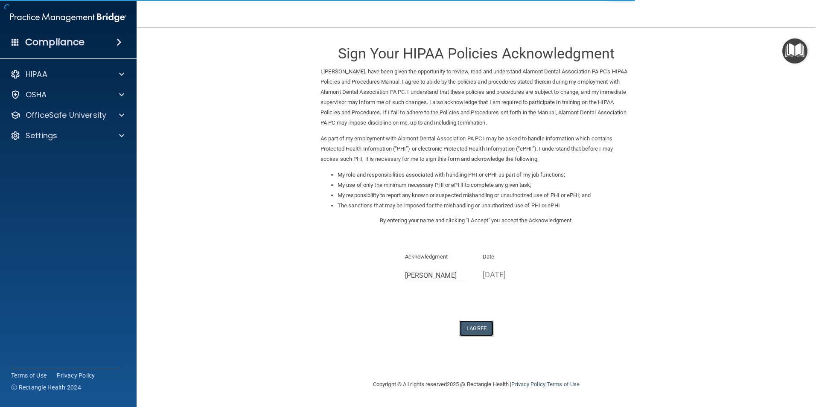
click at [472, 329] on button "I Agree" at bounding box center [476, 328] width 34 height 16
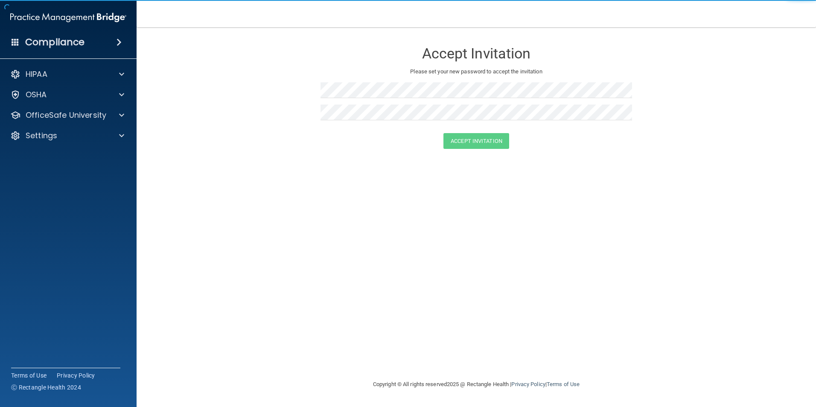
click at [337, 99] on div at bounding box center [476, 93] width 312 height 22
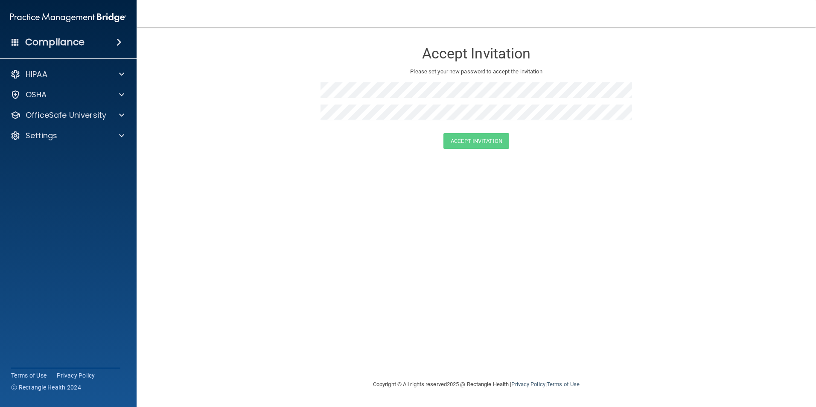
click at [297, 92] on form "Accept Invitation Please set your new password to accept the invitation Accept …" at bounding box center [476, 97] width 645 height 123
click at [467, 51] on h3 "Accept Invitation" at bounding box center [476, 54] width 312 height 16
click at [60, 19] on img at bounding box center [68, 17] width 116 height 17
click at [62, 18] on img at bounding box center [68, 17] width 116 height 17
click at [51, 76] on div "HIPAA" at bounding box center [57, 74] width 106 height 10
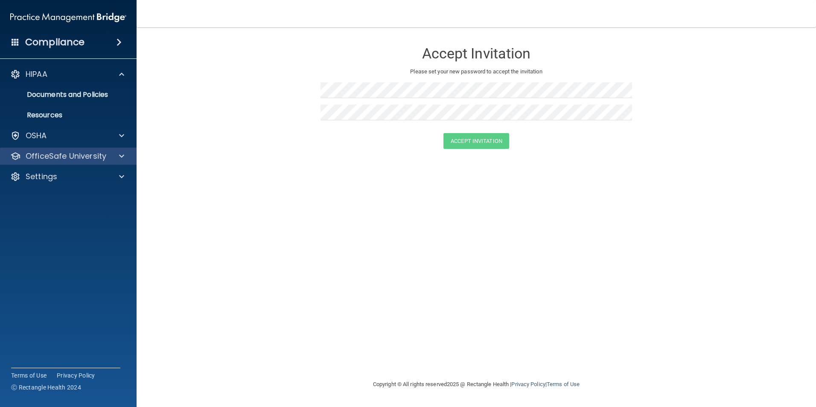
click at [70, 162] on div "OfficeSafe University" at bounding box center [68, 156] width 137 height 17
click at [71, 161] on p "OfficeSafe University" at bounding box center [66, 156] width 81 height 10
click at [75, 153] on p "OfficeSafe University" at bounding box center [66, 156] width 81 height 10
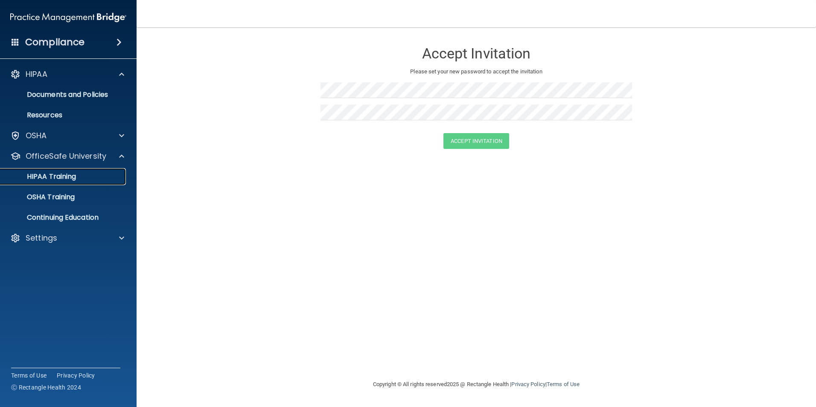
click at [61, 175] on p "HIPAA Training" at bounding box center [41, 176] width 70 height 9
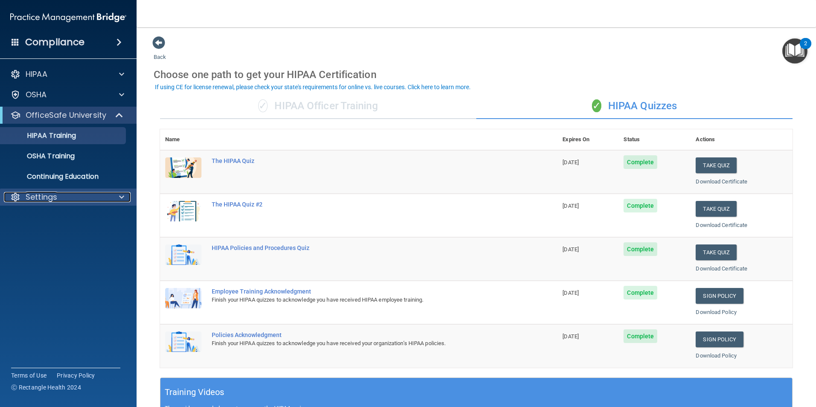
click at [45, 195] on p "Settings" at bounding box center [42, 197] width 32 height 10
click at [44, 215] on p "My Account" at bounding box center [64, 217] width 116 height 9
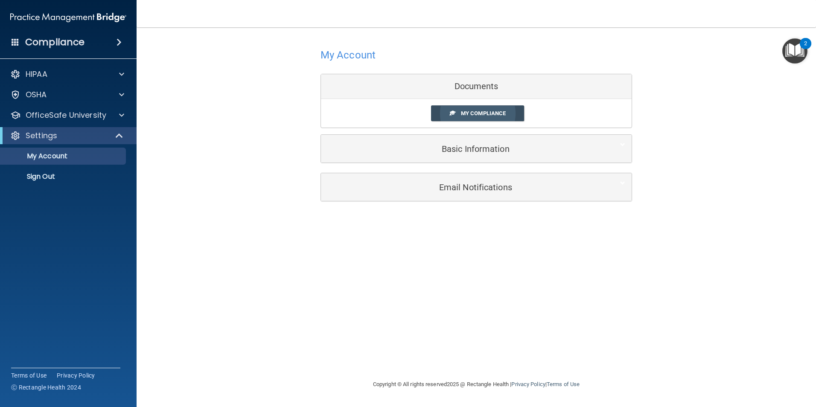
click at [486, 114] on span "My Compliance" at bounding box center [483, 113] width 45 height 6
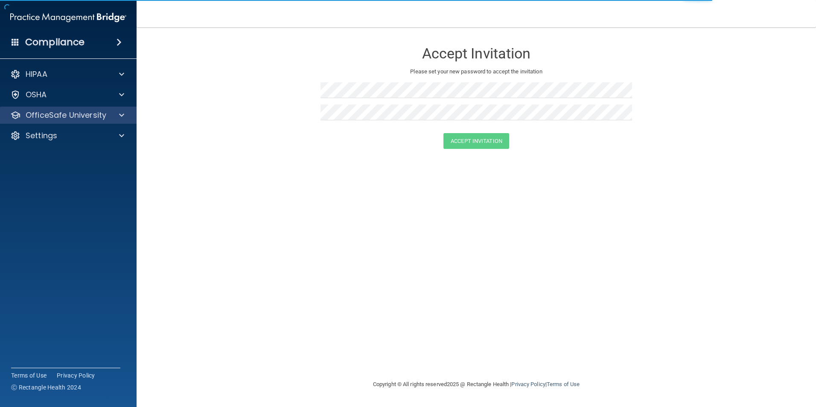
click at [58, 120] on div "OfficeSafe University" at bounding box center [68, 115] width 137 height 17
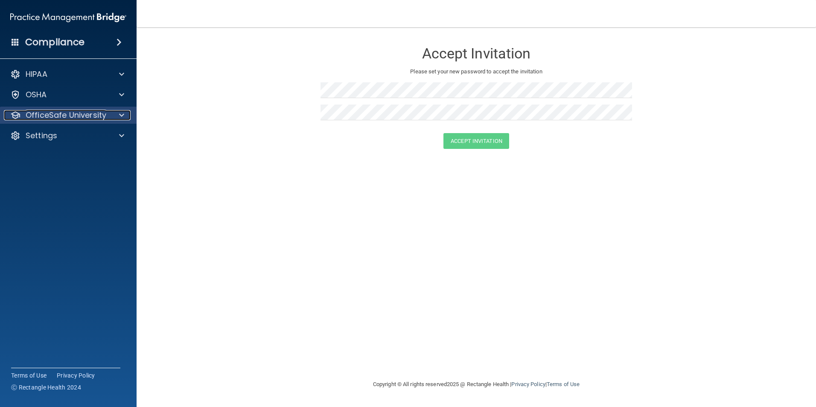
click at [56, 119] on p "OfficeSafe University" at bounding box center [66, 115] width 81 height 10
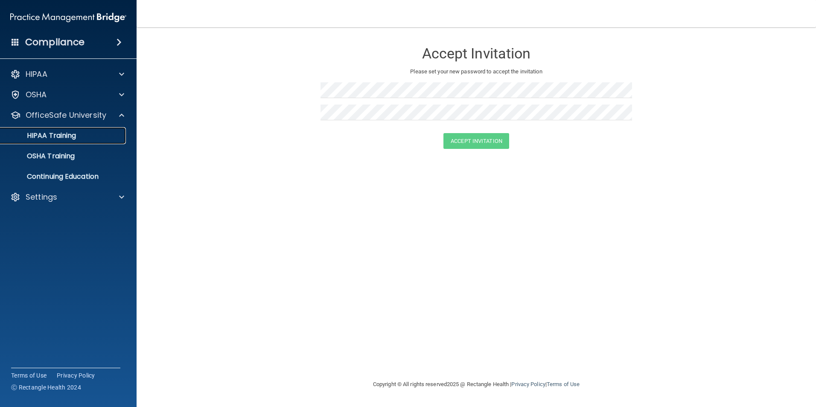
click at [63, 135] on p "HIPAA Training" at bounding box center [41, 135] width 70 height 9
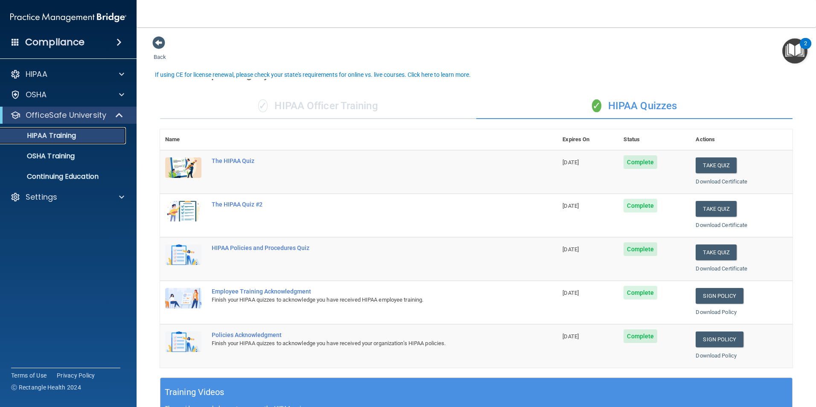
scroll to position [85, 0]
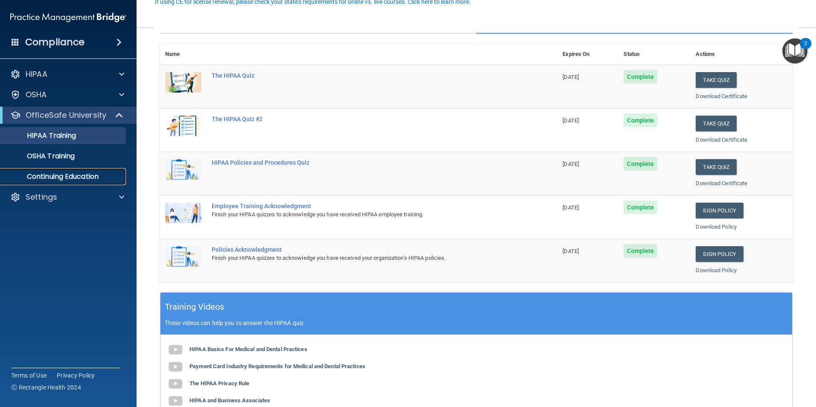
click at [68, 175] on p "Continuing Education" at bounding box center [64, 176] width 116 height 9
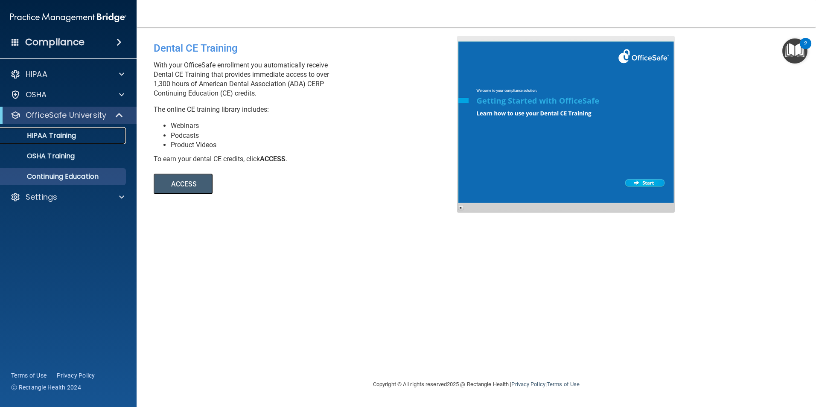
click at [64, 137] on p "HIPAA Training" at bounding box center [41, 135] width 70 height 9
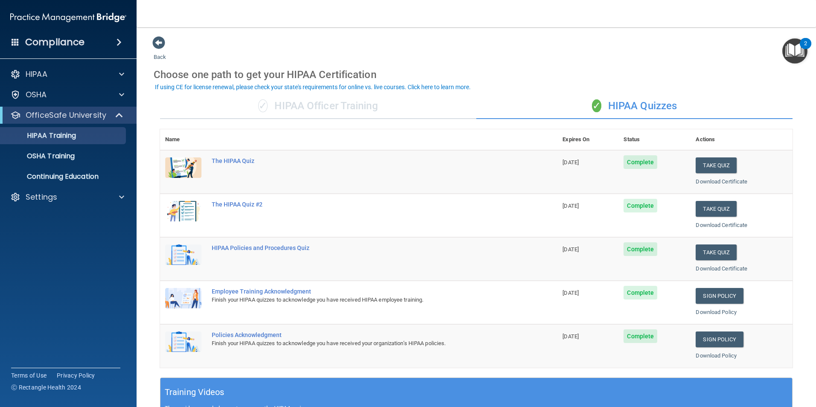
click at [801, 47] on div "2" at bounding box center [806, 43] width 12 height 11
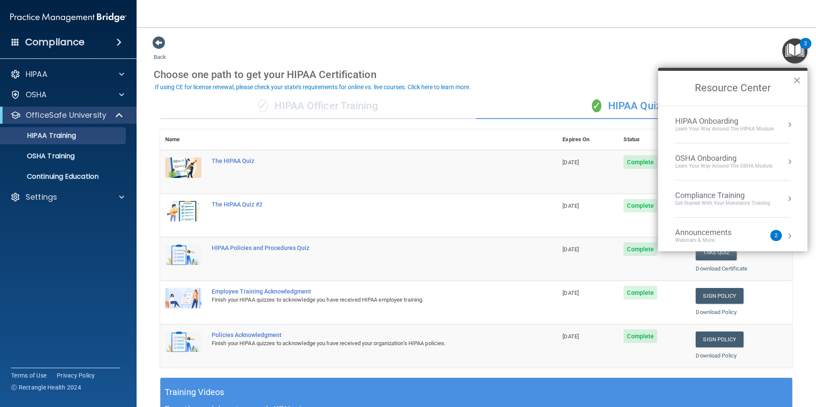
click at [529, 35] on main "Back Choose one path to get your HIPAA Certification ✓ HIPAA Officer Training ✓…" at bounding box center [476, 217] width 679 height 380
click at [486, 81] on div "Choose one path to get your HIPAA Certification" at bounding box center [476, 74] width 645 height 25
click at [796, 79] on button "×" at bounding box center [797, 80] width 8 height 14
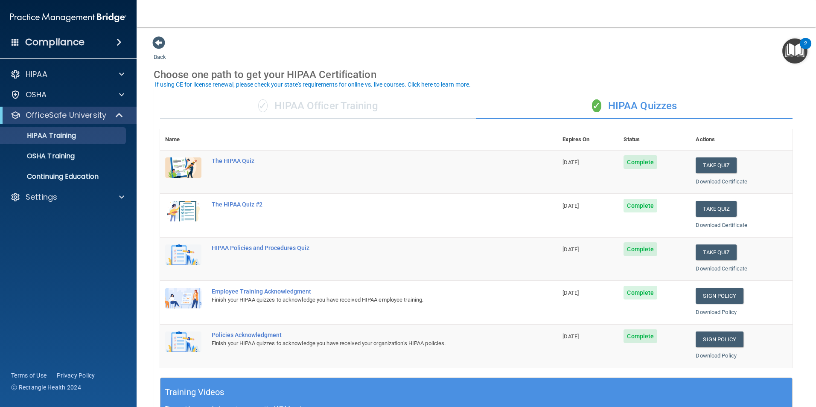
scroll to position [171, 0]
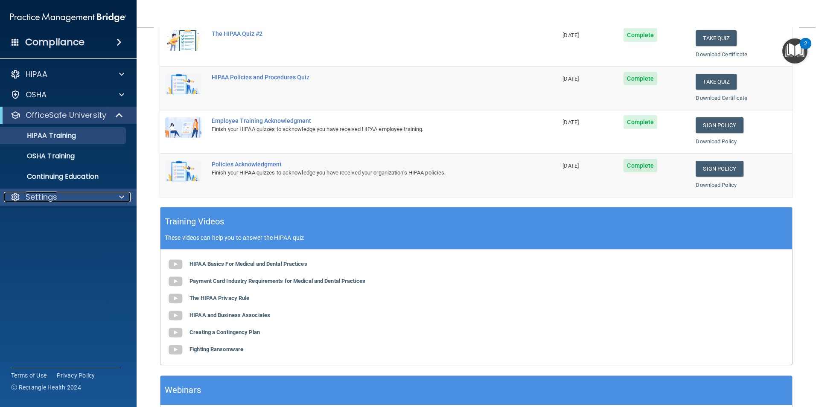
click at [34, 201] on p "Settings" at bounding box center [42, 197] width 32 height 10
click at [44, 217] on p "My Account" at bounding box center [64, 217] width 116 height 9
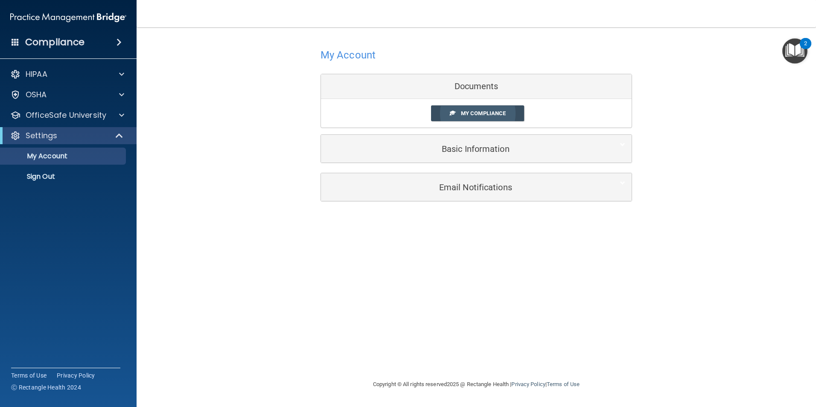
click at [467, 116] on span "My Compliance" at bounding box center [483, 113] width 45 height 6
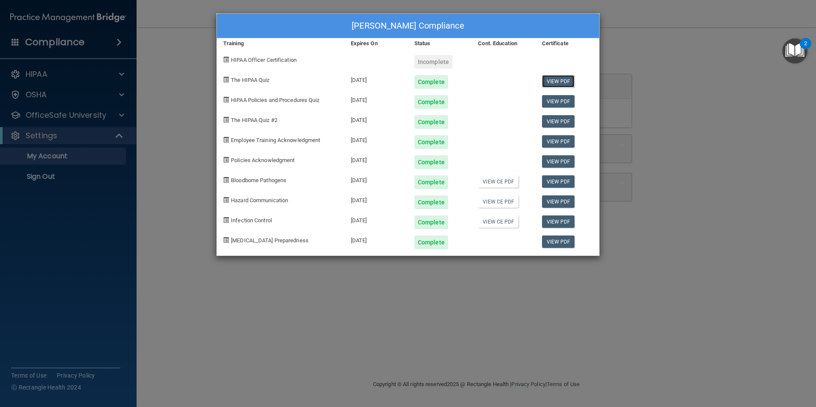
click at [564, 82] on link "View PDF" at bounding box center [558, 81] width 33 height 12
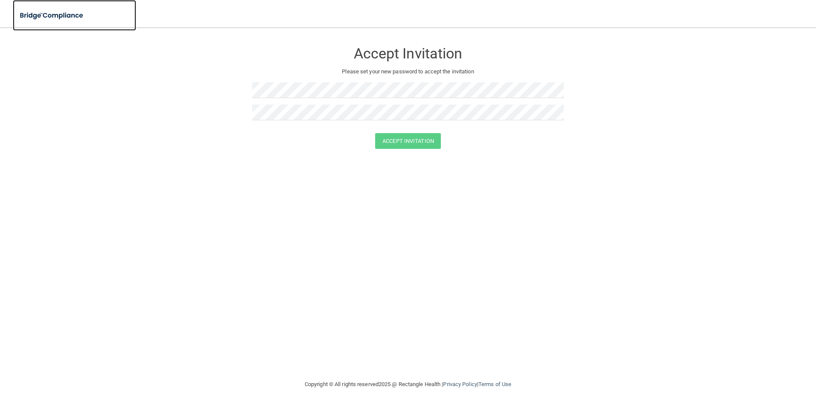
click at [21, 12] on img at bounding box center [52, 15] width 79 height 17
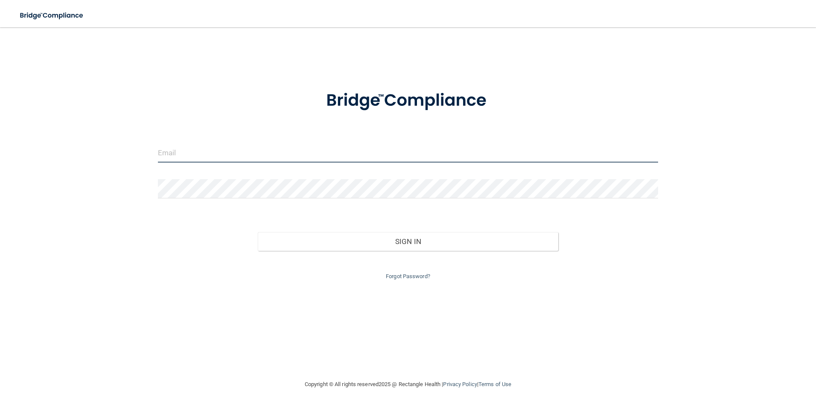
type input "[EMAIL_ADDRESS][DOMAIN_NAME]"
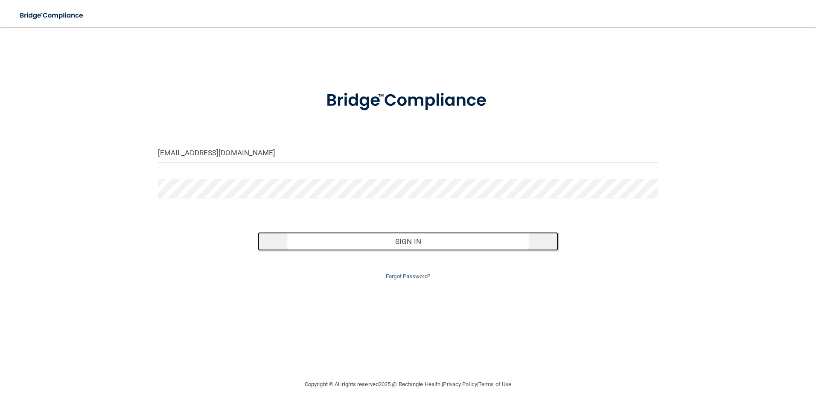
click at [412, 242] on button "Sign In" at bounding box center [408, 241] width 300 height 19
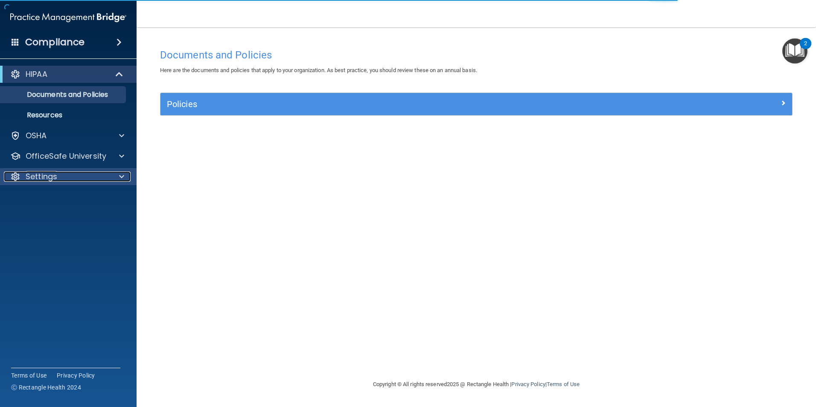
click at [34, 175] on p "Settings" at bounding box center [42, 177] width 32 height 10
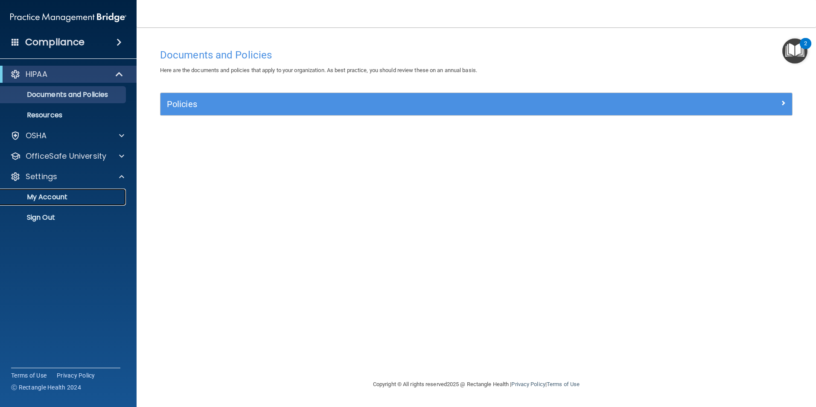
click at [61, 201] on p "My Account" at bounding box center [64, 197] width 116 height 9
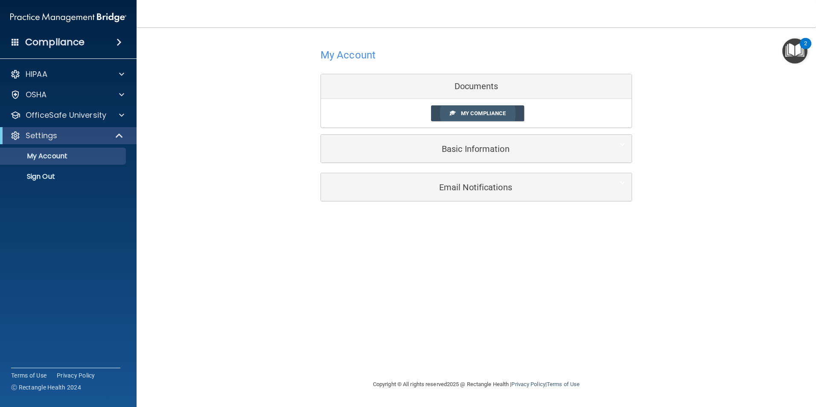
click at [472, 112] on span "My Compliance" at bounding box center [483, 113] width 45 height 6
